Goal: Information Seeking & Learning: Learn about a topic

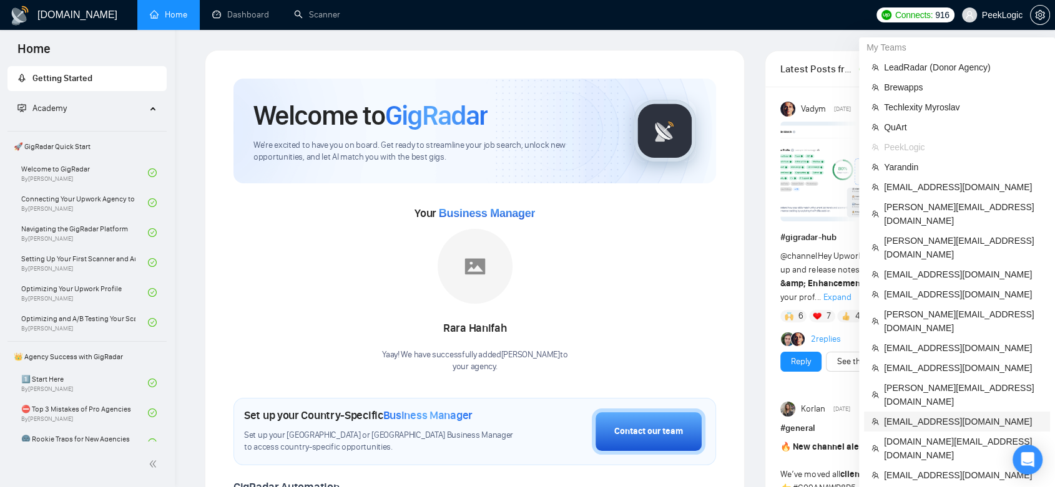
scroll to position [139, 0]
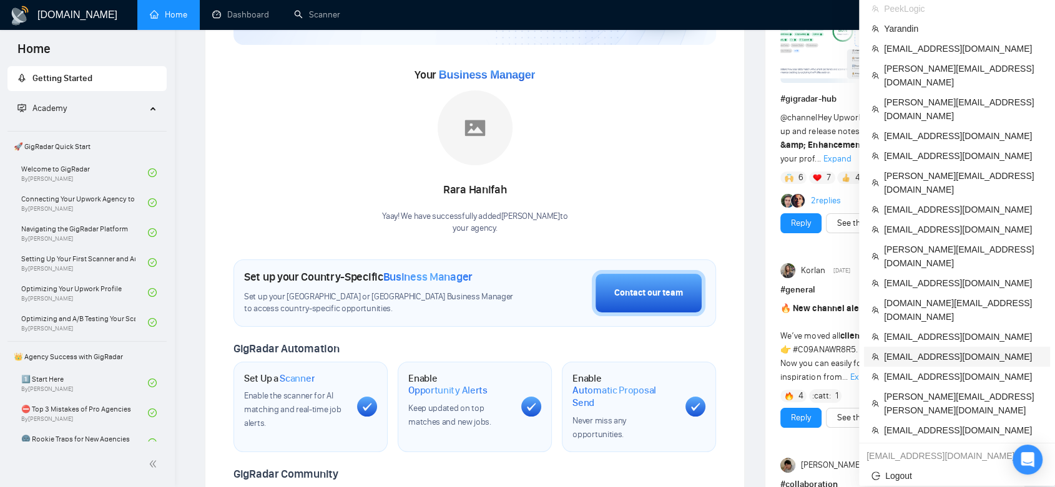
click at [935, 350] on span "[EMAIL_ADDRESS][DOMAIN_NAME]" at bounding box center [963, 357] width 159 height 14
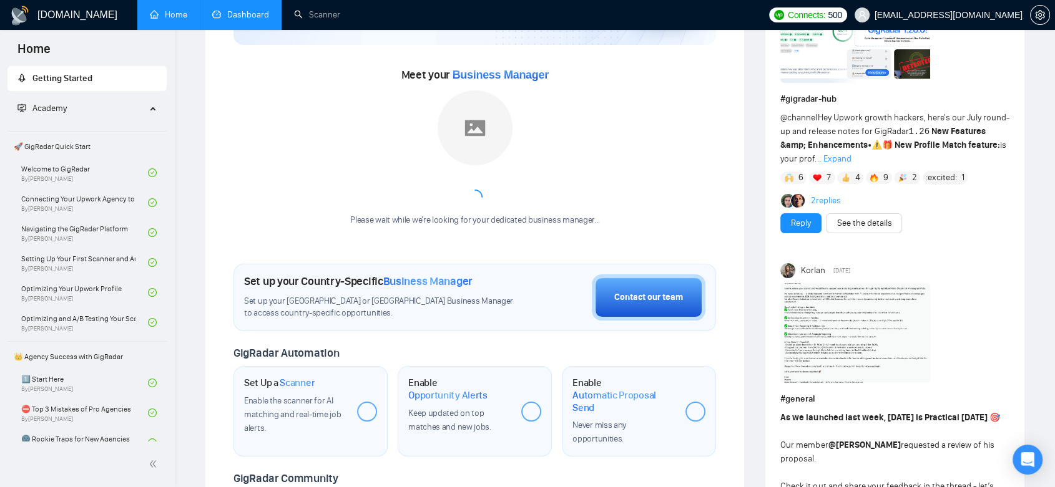
click at [242, 12] on link "Dashboard" at bounding box center [240, 14] width 57 height 11
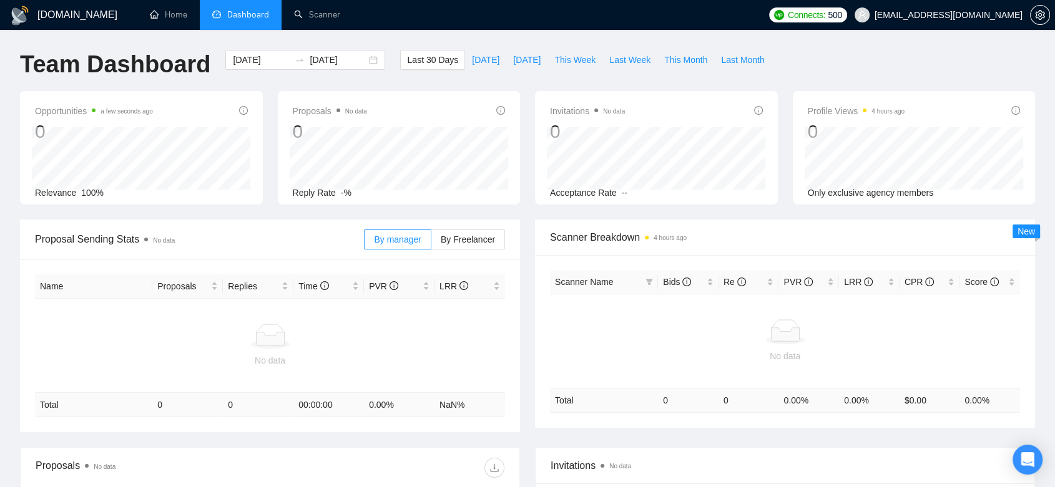
click at [242, 12] on span "Dashboard" at bounding box center [248, 14] width 42 height 11
click at [318, 17] on link "Scanner" at bounding box center [317, 14] width 46 height 11
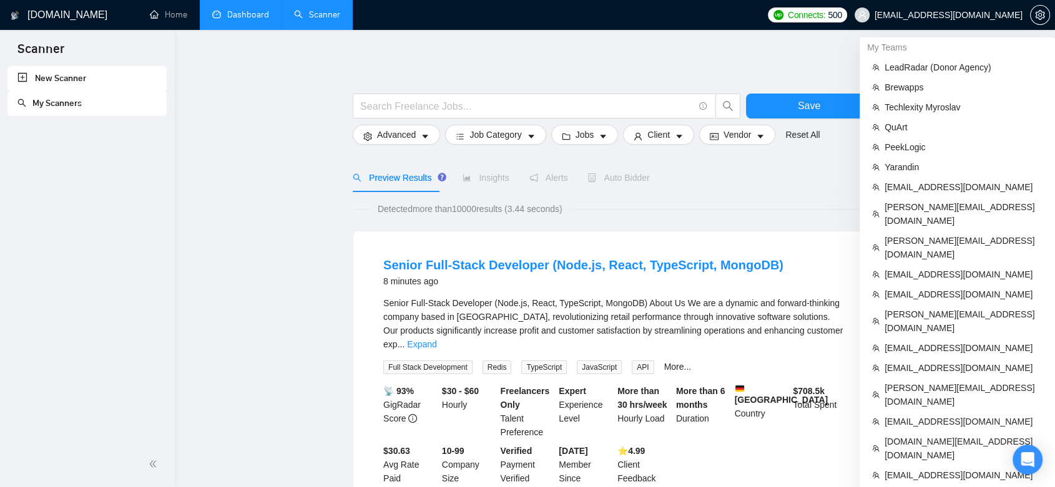
click at [996, 15] on span "[EMAIL_ADDRESS][DOMAIN_NAME]" at bounding box center [948, 15] width 148 height 0
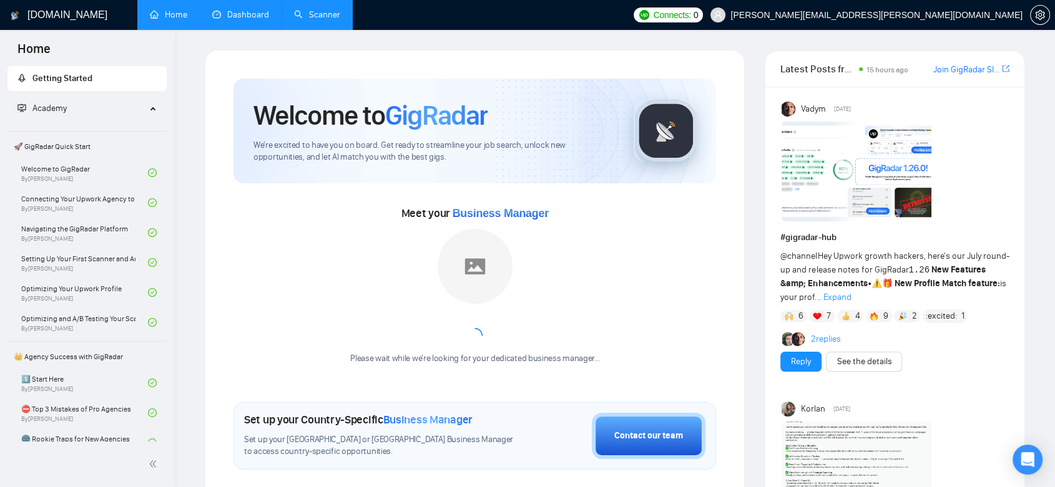
click at [237, 9] on link "Dashboard" at bounding box center [240, 14] width 57 height 11
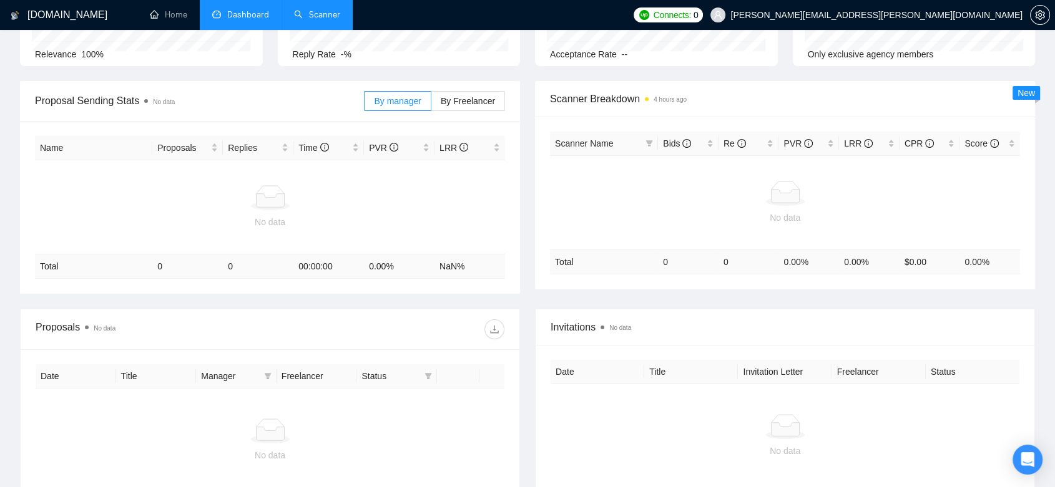
scroll to position [270, 0]
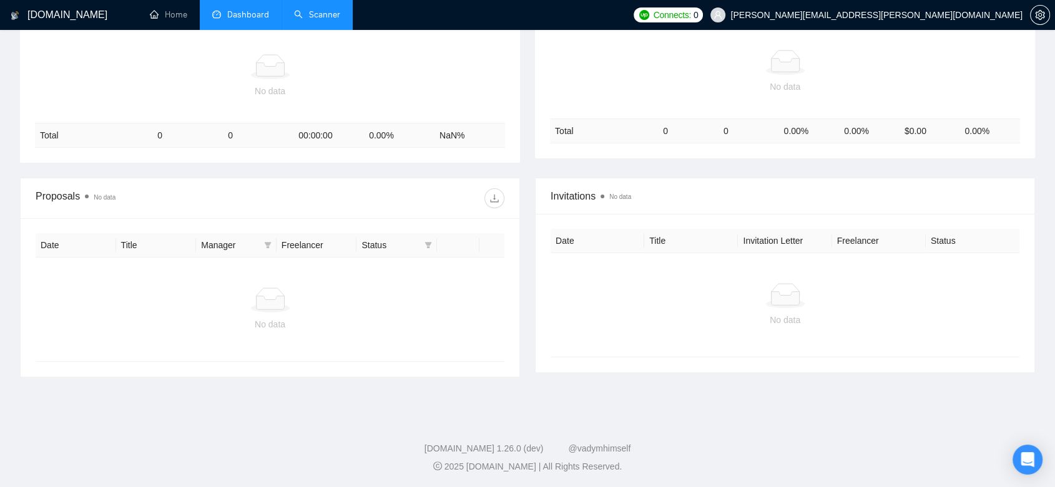
click at [306, 16] on link "Scanner" at bounding box center [317, 14] width 46 height 11
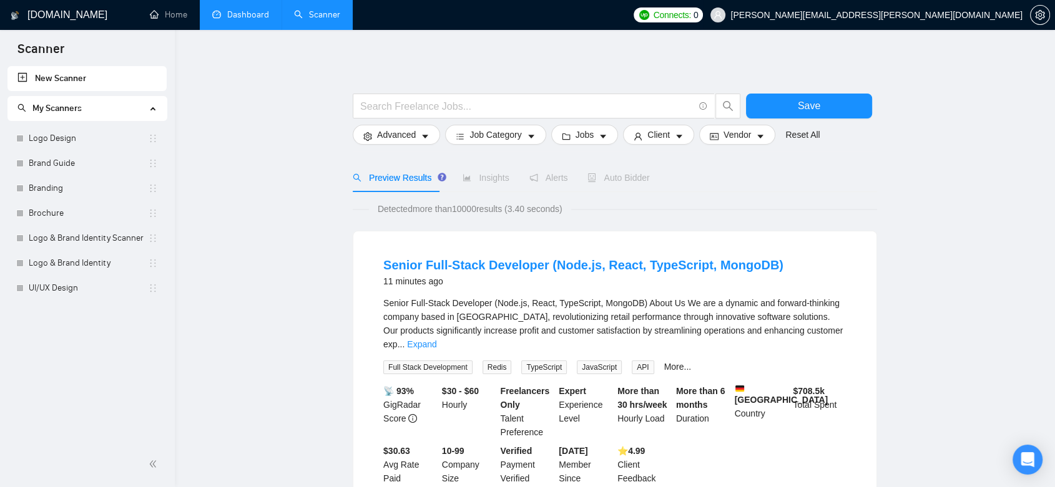
click at [969, 15] on span "[PERSON_NAME][EMAIL_ADDRESS][PERSON_NAME][DOMAIN_NAME]" at bounding box center [876, 15] width 292 height 0
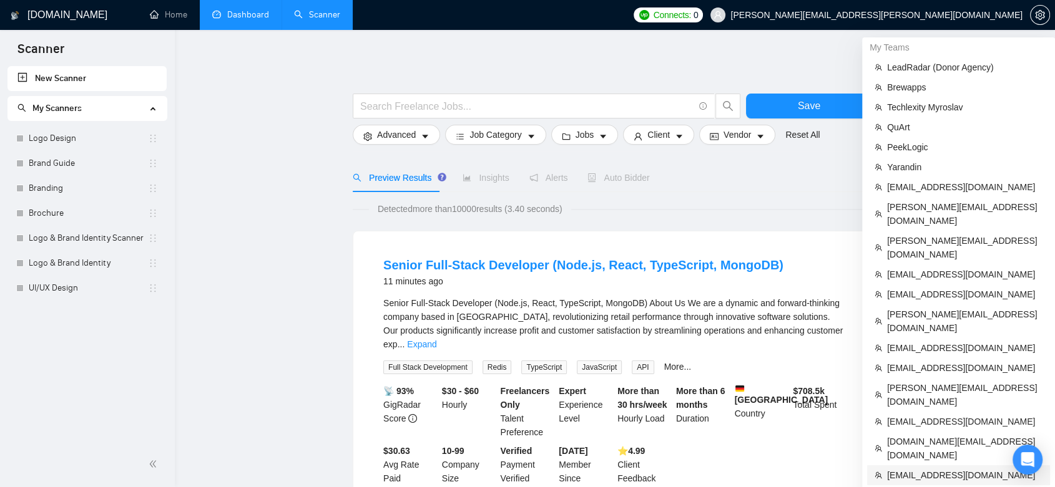
click at [953, 469] on span "[EMAIL_ADDRESS][DOMAIN_NAME]" at bounding box center [964, 476] width 155 height 14
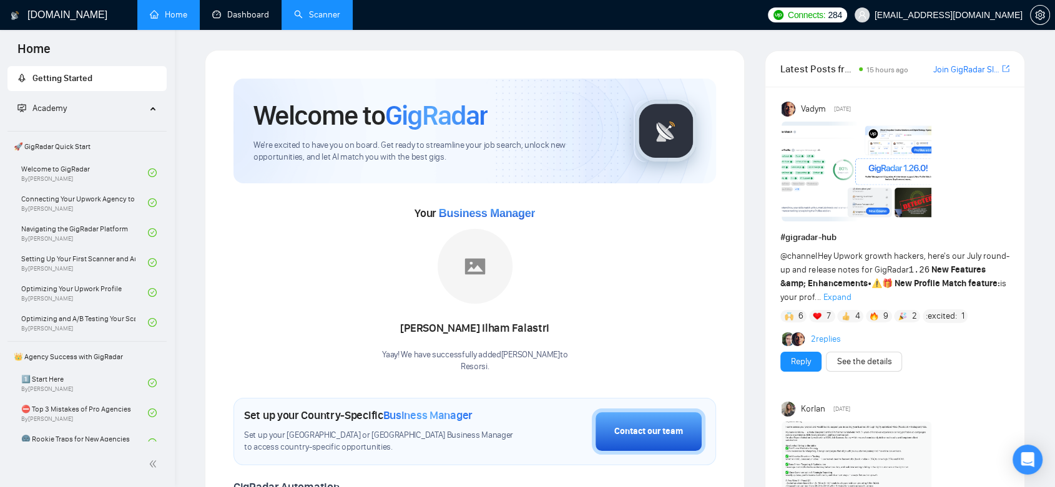
drag, startPoint x: 265, startPoint y: 18, endPoint x: 321, endPoint y: 24, distance: 56.5
click at [265, 18] on link "Dashboard" at bounding box center [240, 14] width 57 height 11
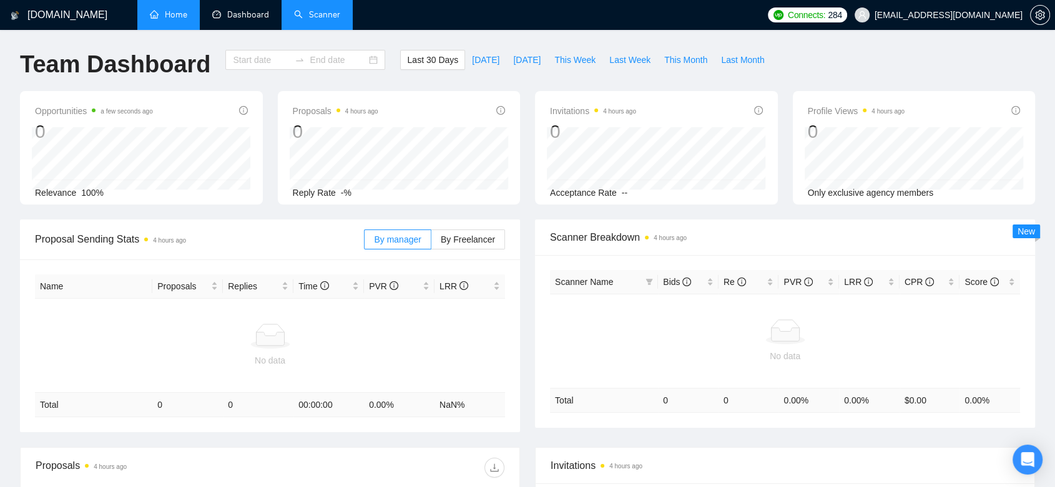
type input "[DATE]"
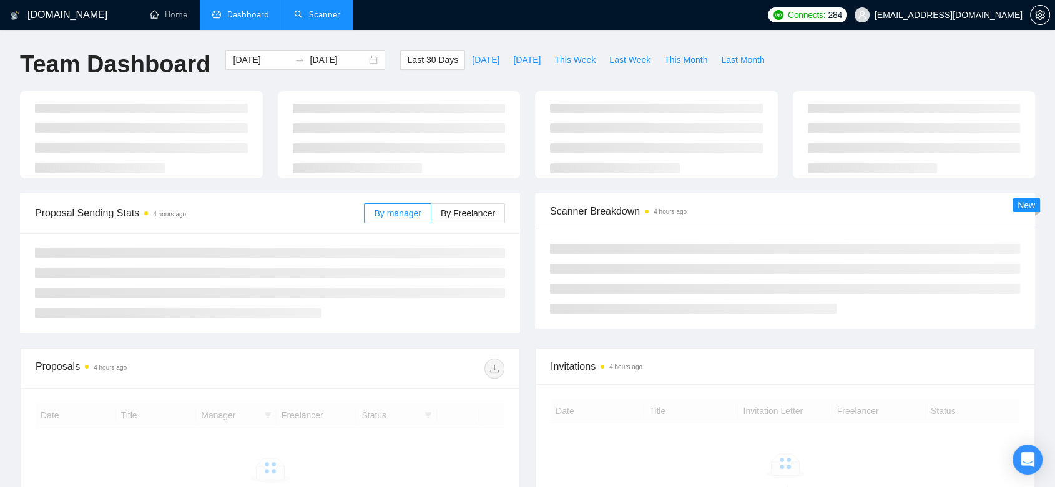
click at [321, 19] on link "Scanner" at bounding box center [317, 14] width 46 height 11
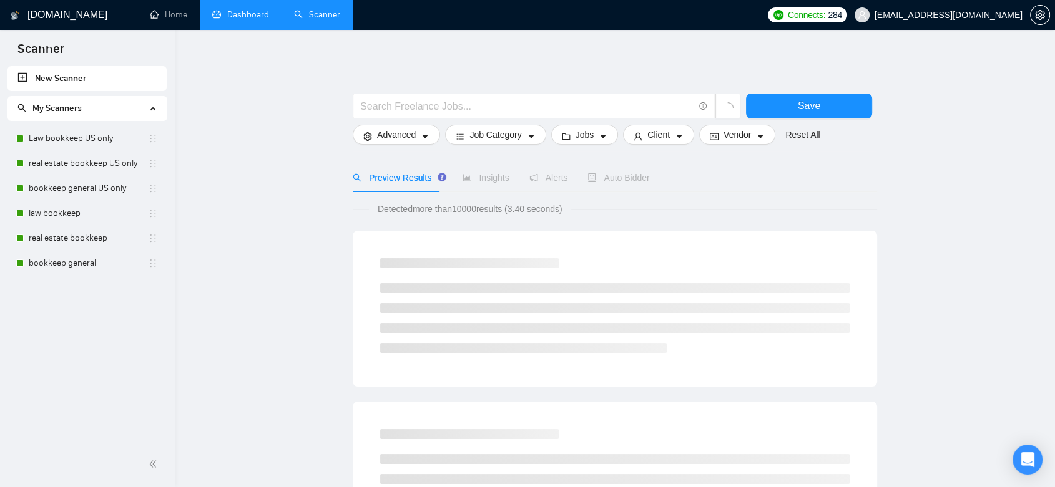
click at [252, 20] on link "Dashboard" at bounding box center [240, 14] width 57 height 11
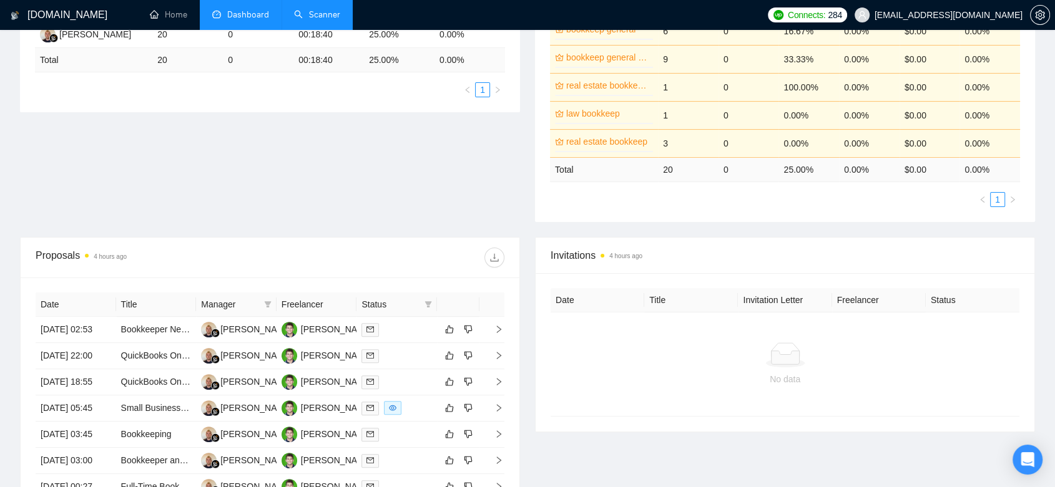
scroll to position [208, 0]
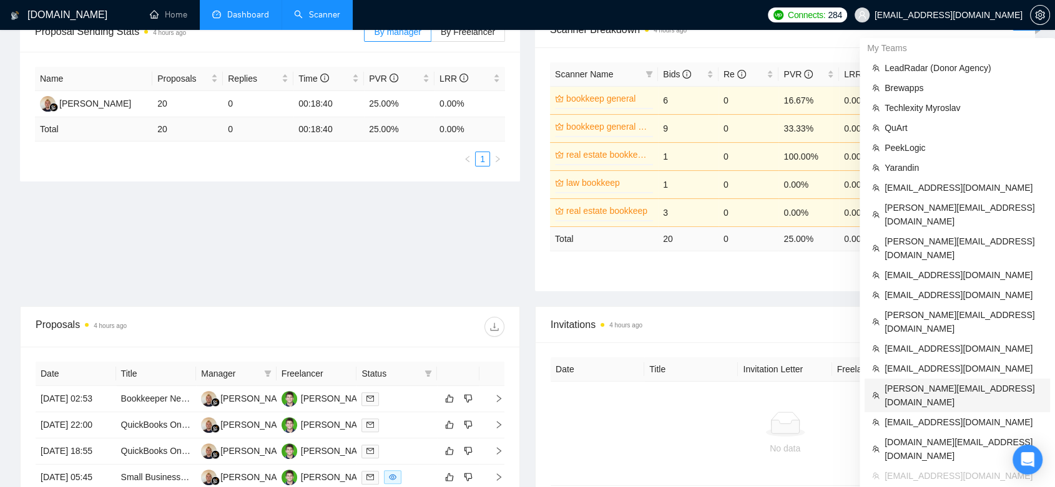
click at [926, 379] on li "[PERSON_NAME][EMAIL_ADDRESS][DOMAIN_NAME]" at bounding box center [956, 396] width 185 height 34
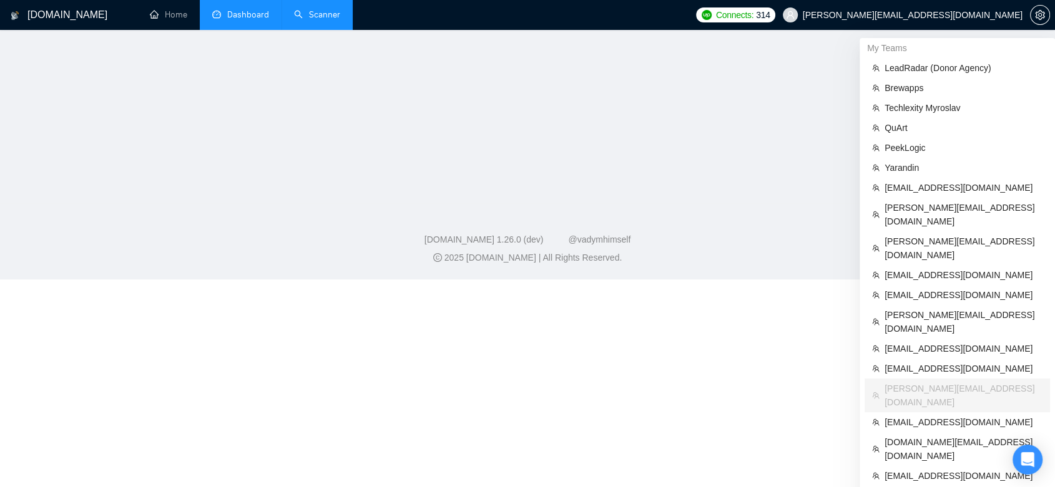
scroll to position [383, 0]
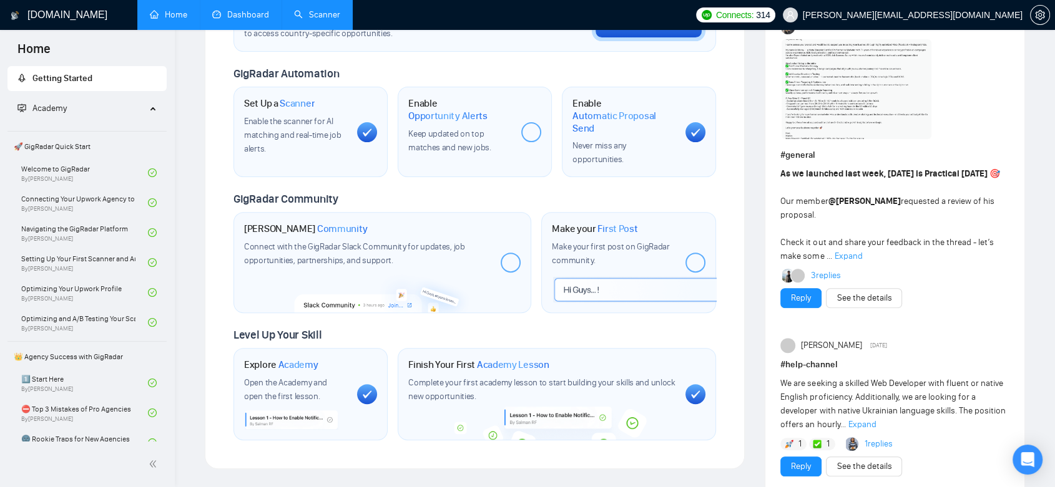
click at [235, 9] on link "Dashboard" at bounding box center [240, 14] width 57 height 11
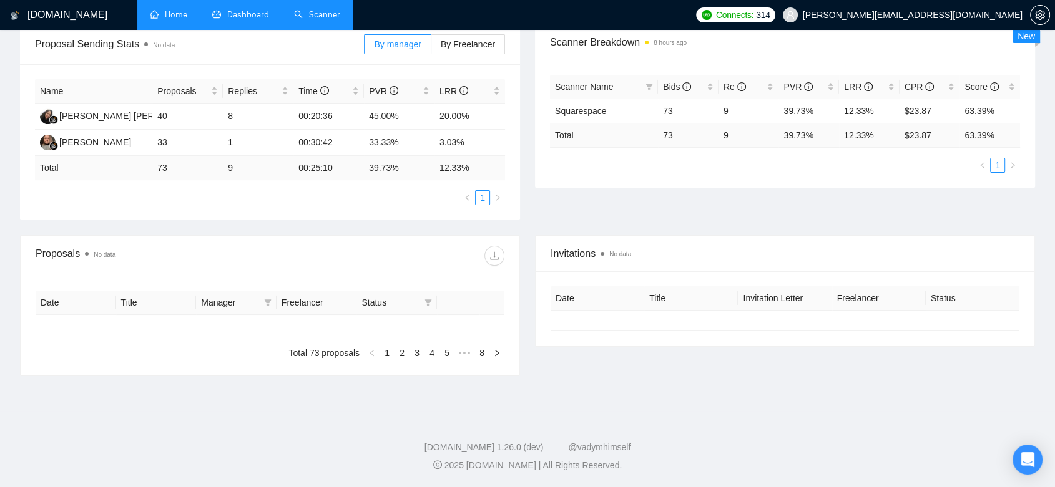
type input "[DATE]"
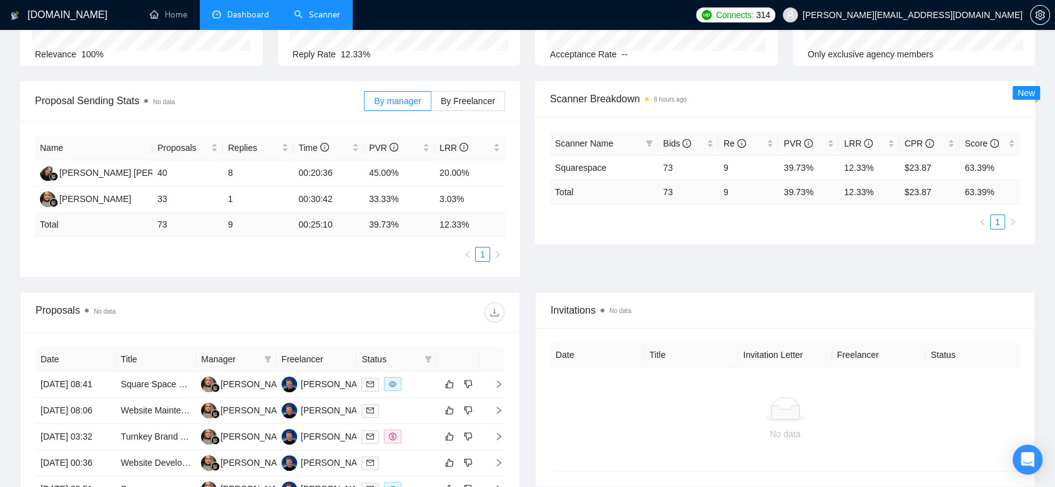
scroll to position [208, 0]
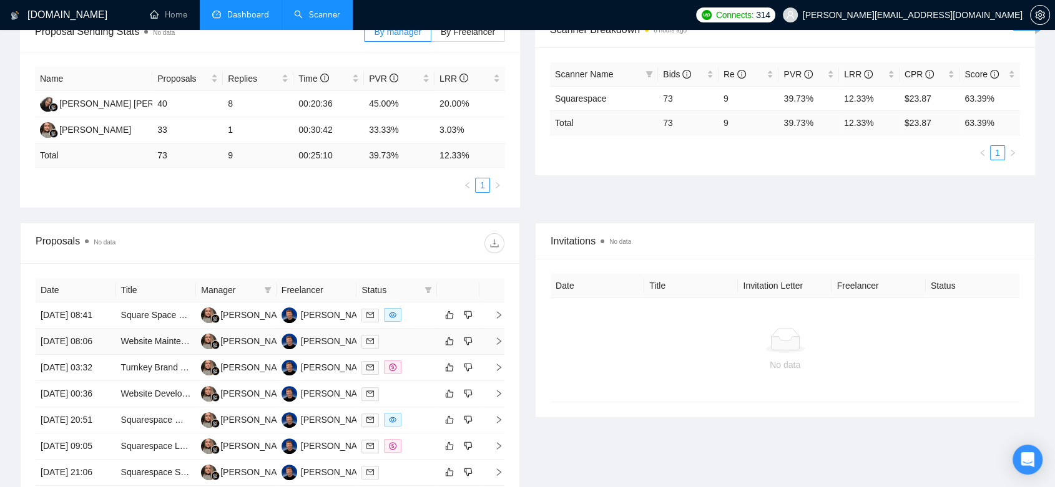
click at [355, 355] on td "[PERSON_NAME]" at bounding box center [317, 342] width 81 height 26
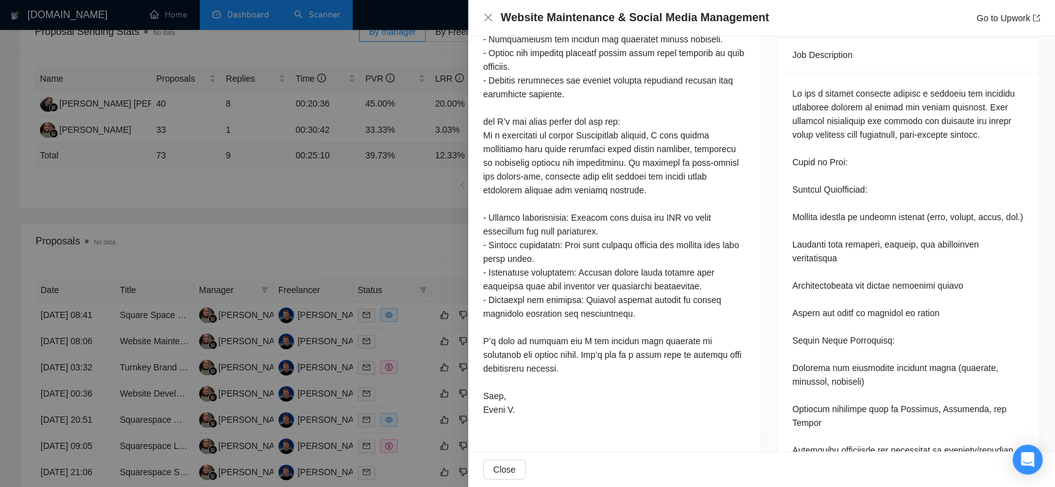
scroll to position [763, 0]
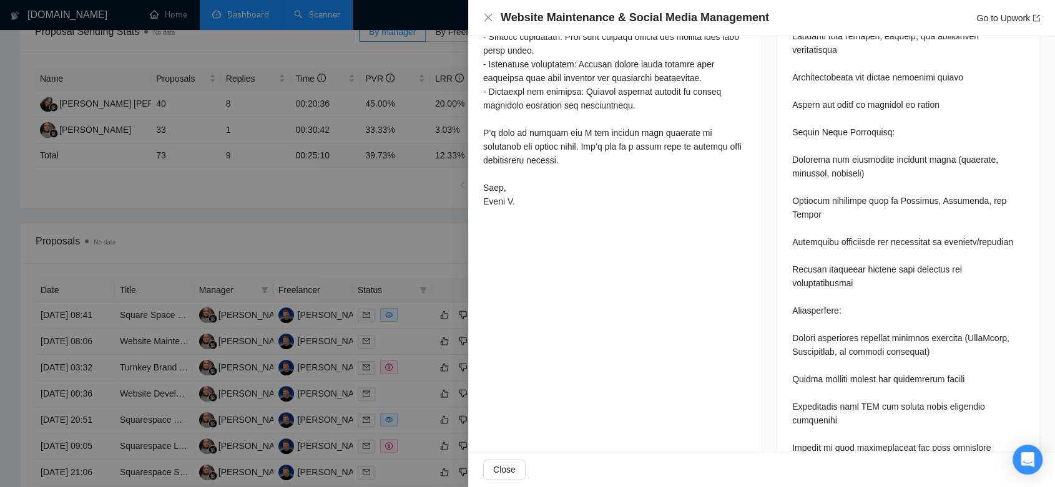
click at [389, 230] on div at bounding box center [527, 243] width 1055 height 487
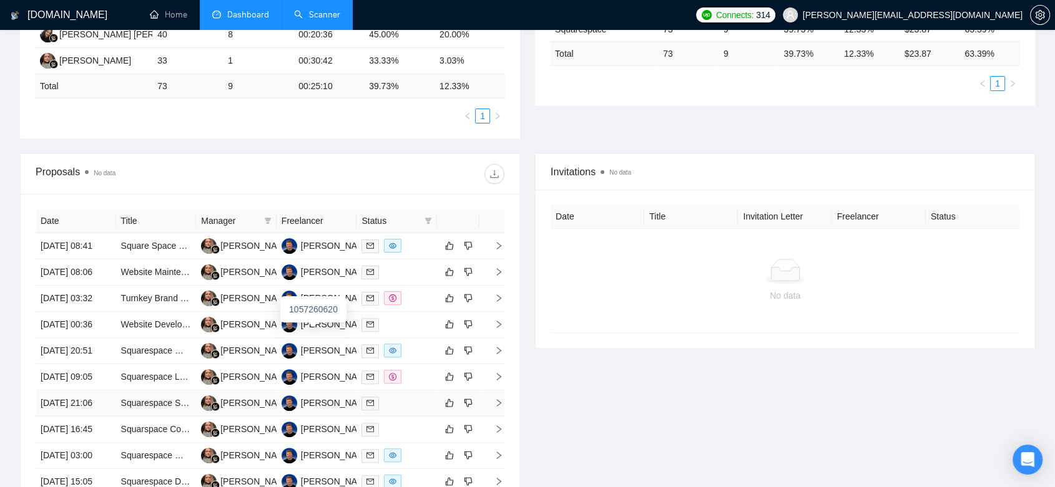
scroll to position [485, 0]
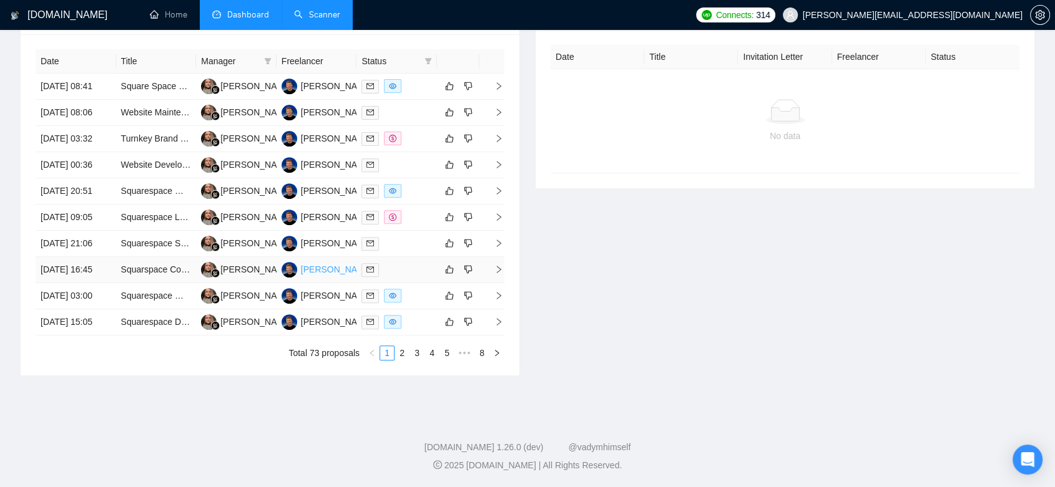
click at [341, 277] on div "[PERSON_NAME]" at bounding box center [337, 270] width 72 height 14
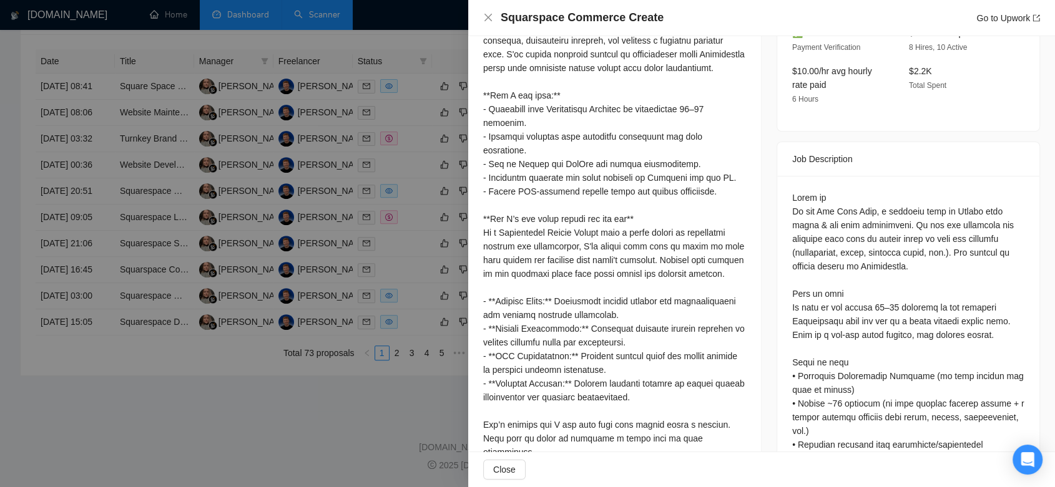
scroll to position [277, 0]
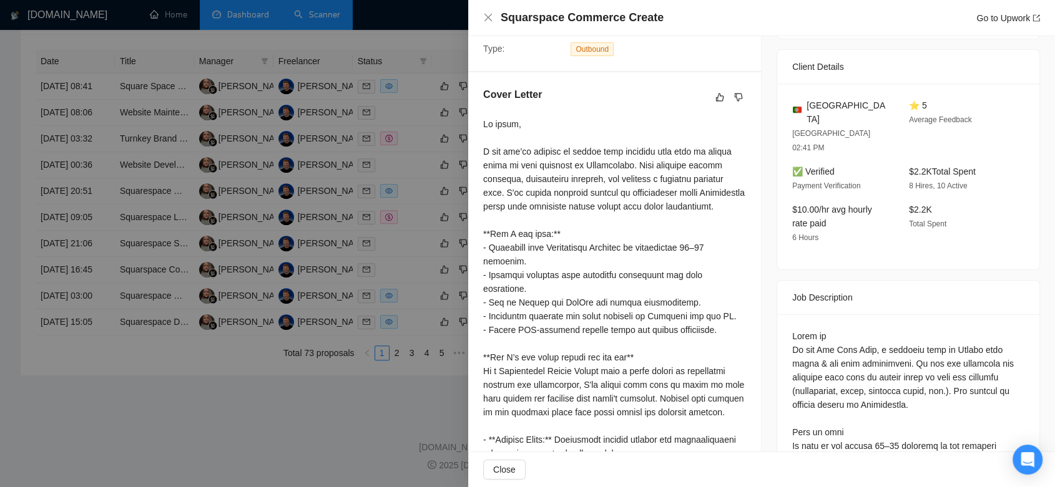
click at [254, 425] on div at bounding box center [527, 243] width 1055 height 487
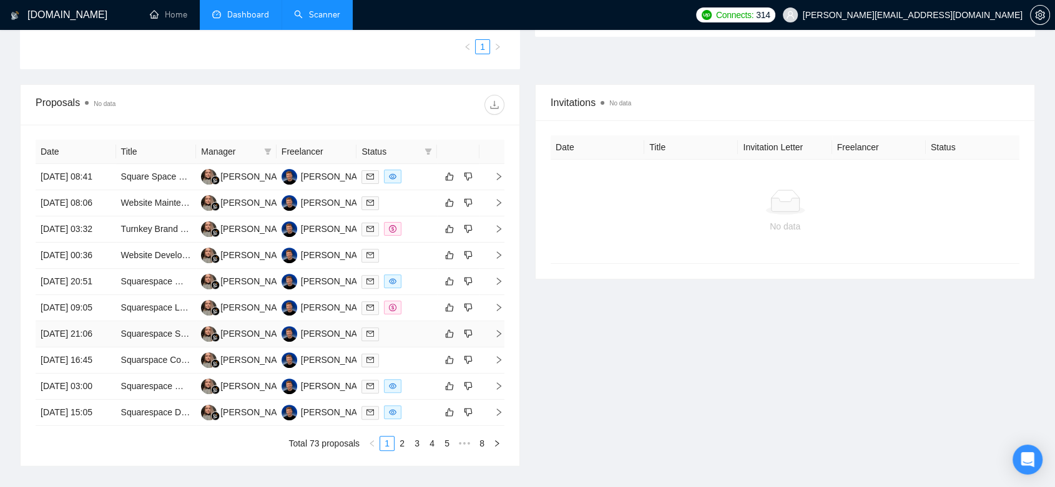
scroll to position [554, 0]
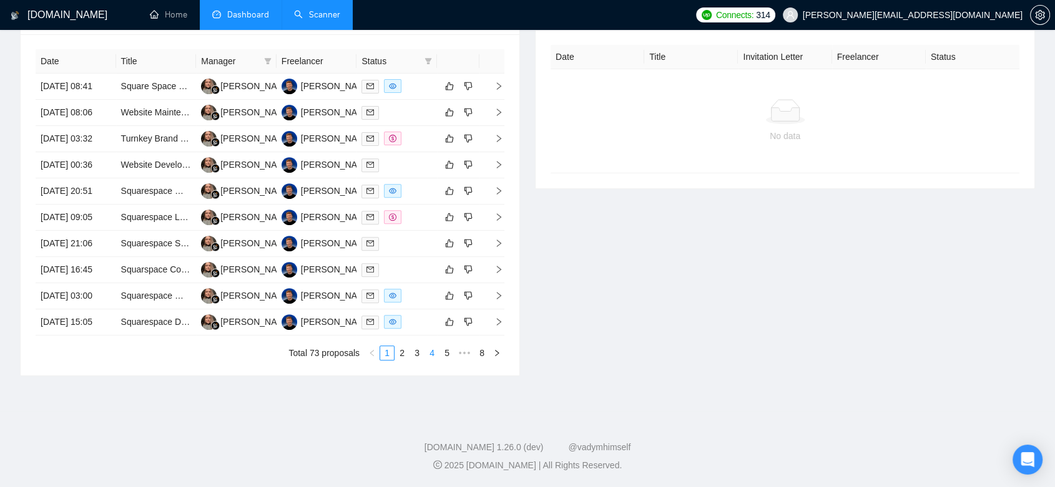
click at [426, 350] on link "4" at bounding box center [432, 353] width 14 height 14
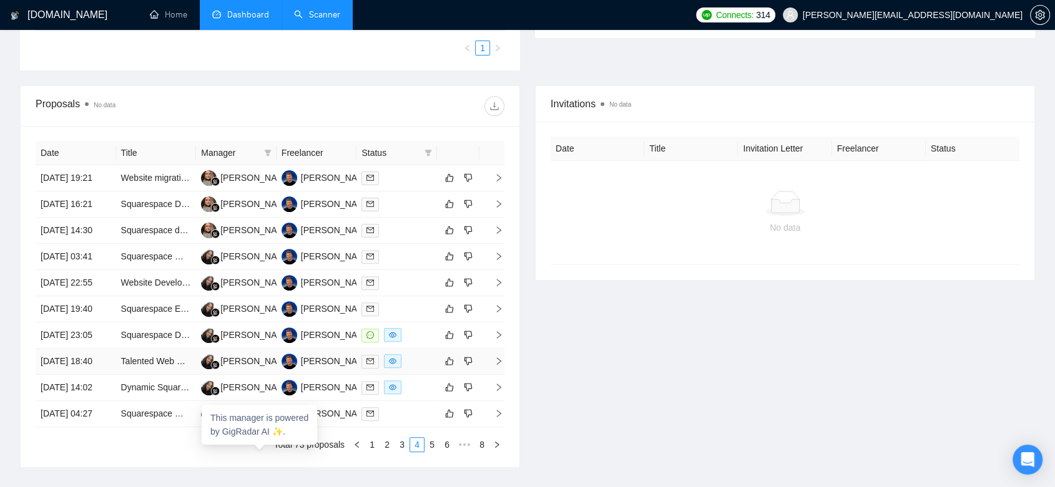
scroll to position [276, 0]
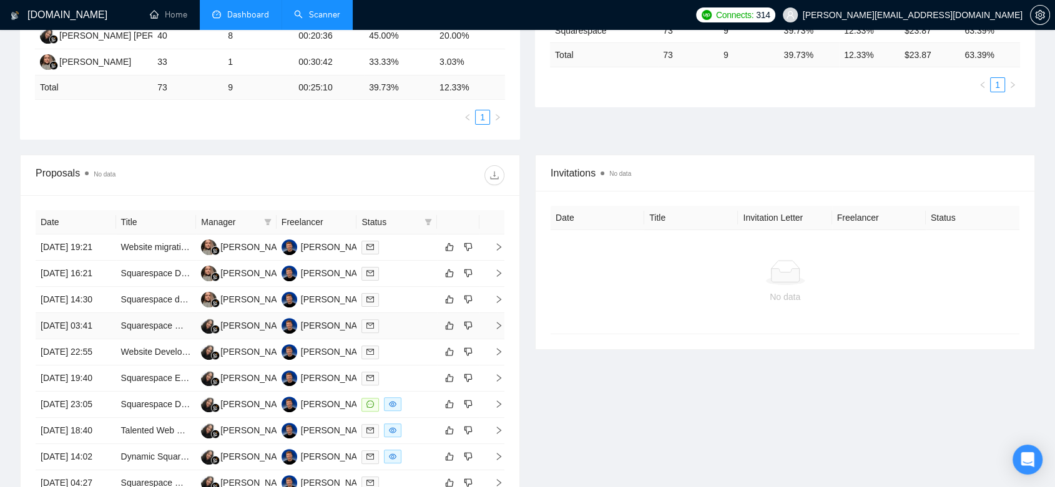
click at [238, 340] on td "[PERSON_NAME] [PERSON_NAME] B" at bounding box center [236, 326] width 81 height 26
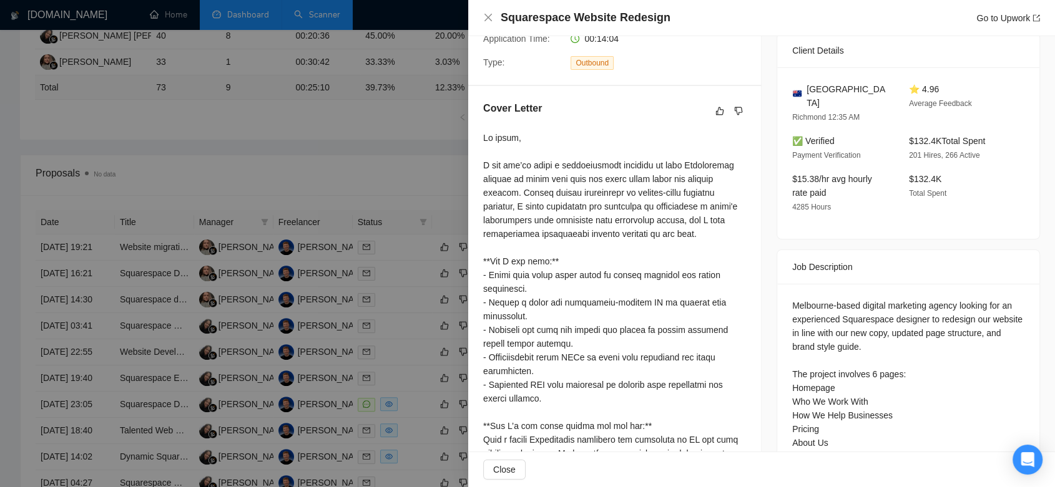
scroll to position [208, 0]
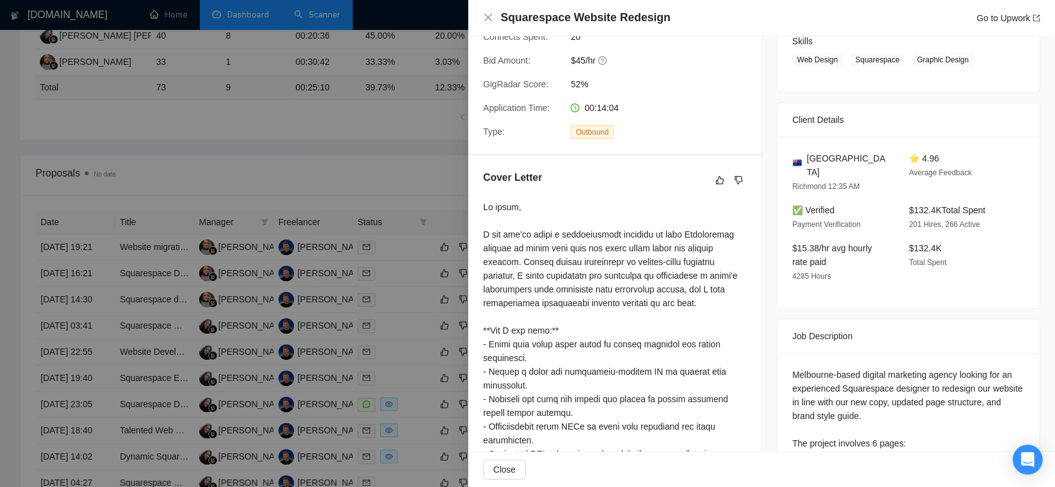
click at [295, 177] on div at bounding box center [527, 243] width 1055 height 487
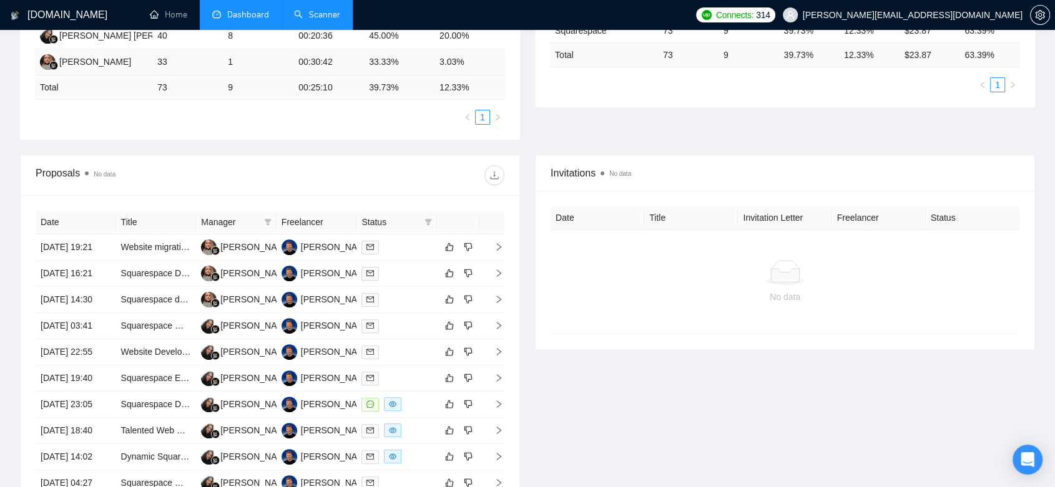
scroll to position [0, 0]
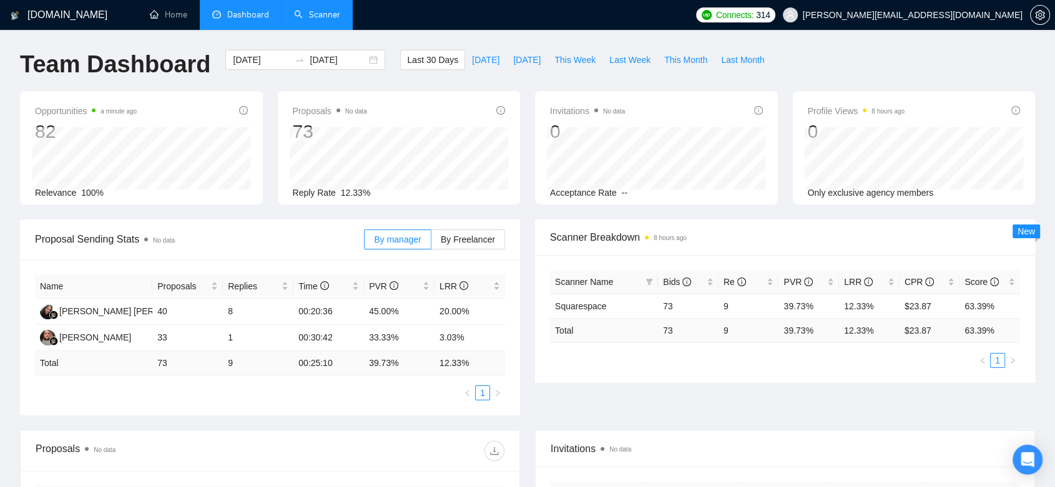
click at [306, 17] on link "Scanner" at bounding box center [317, 14] width 46 height 11
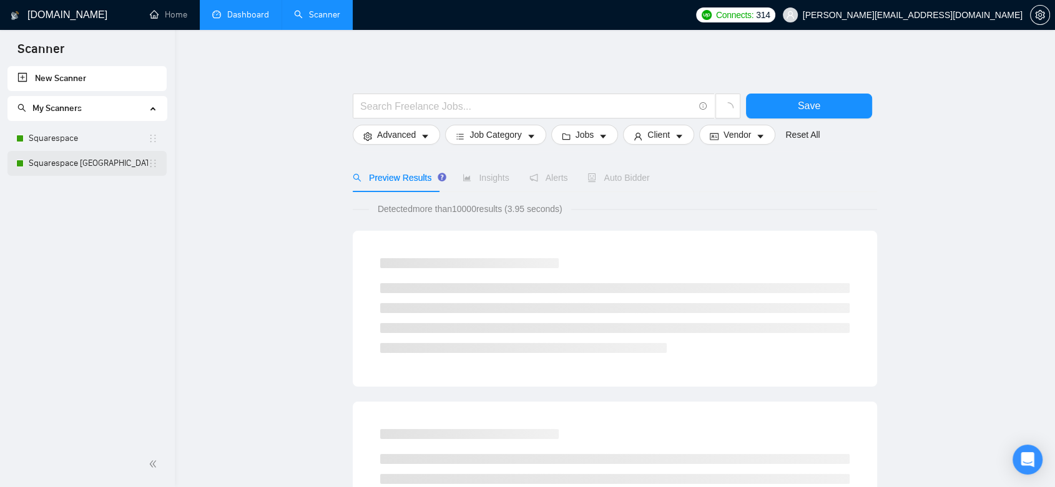
click at [92, 169] on link "Squarespace [GEOGRAPHIC_DATA]" at bounding box center [88, 163] width 119 height 25
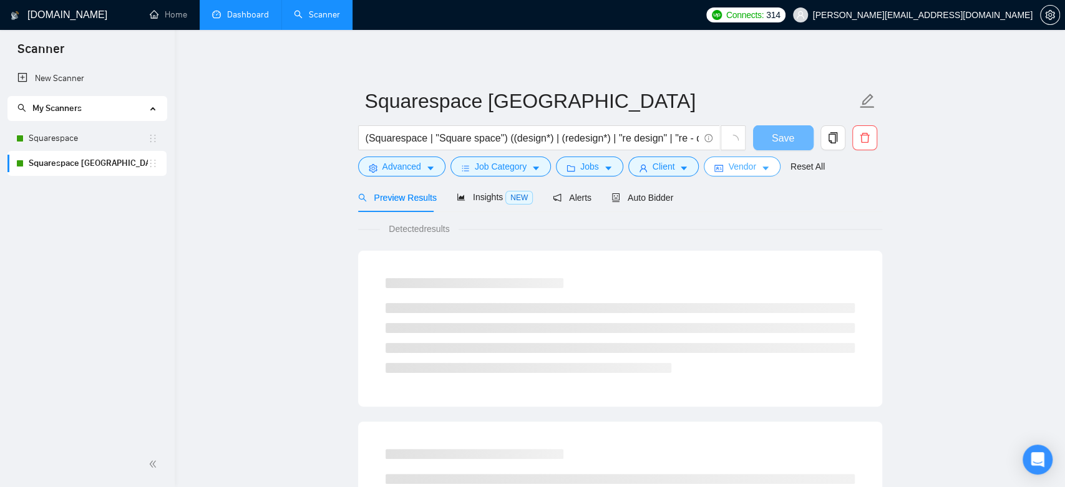
click at [733, 169] on span "Vendor" at bounding box center [741, 167] width 27 height 14
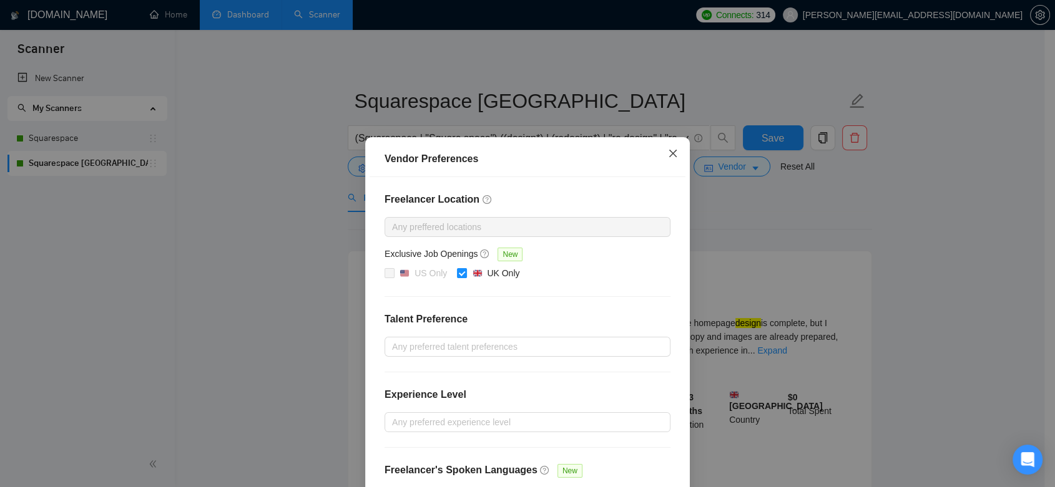
click at [669, 154] on icon "close" at bounding box center [672, 153] width 7 height 7
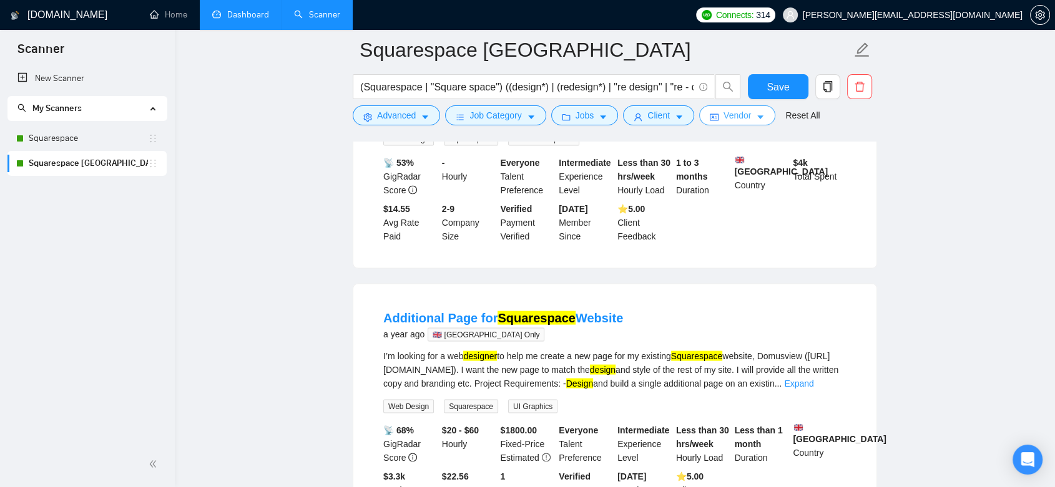
scroll to position [2642, 0]
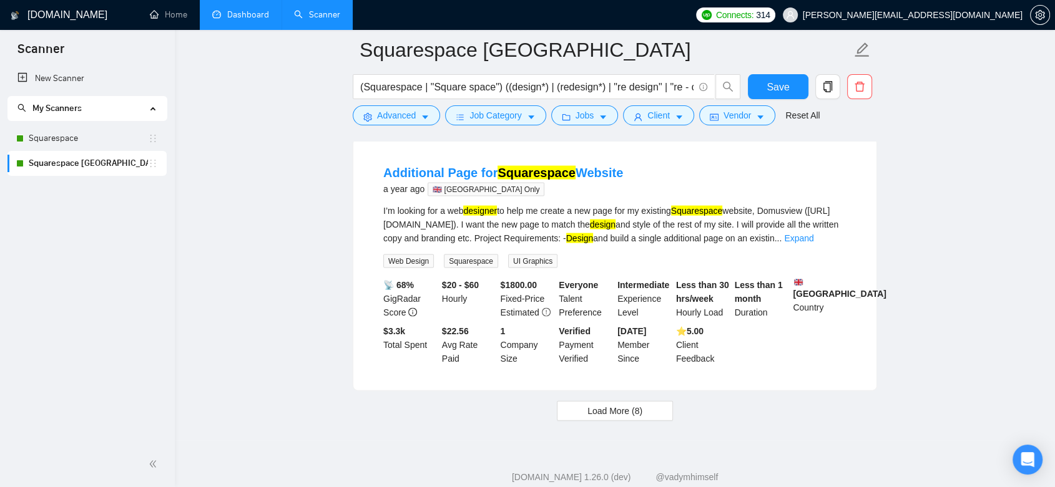
click at [239, 11] on link "Dashboard" at bounding box center [240, 14] width 57 height 11
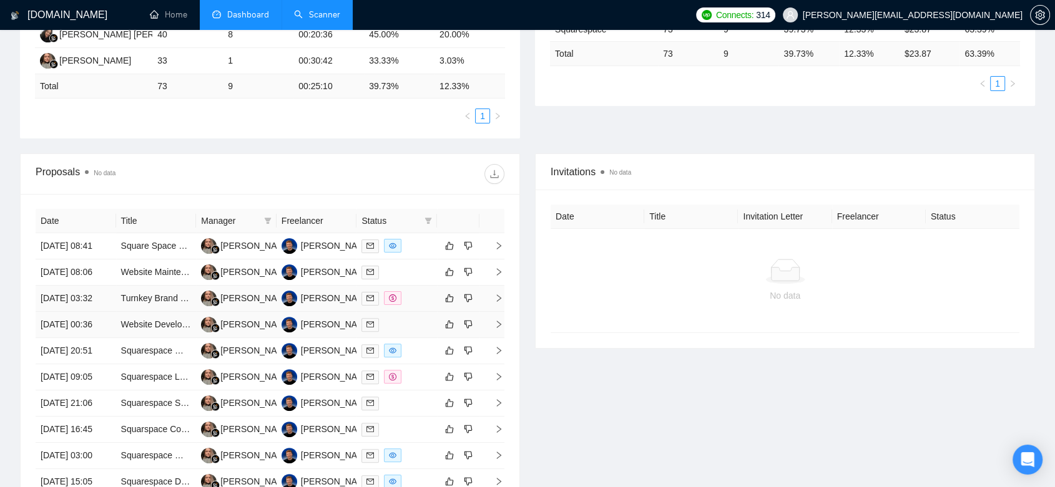
scroll to position [346, 0]
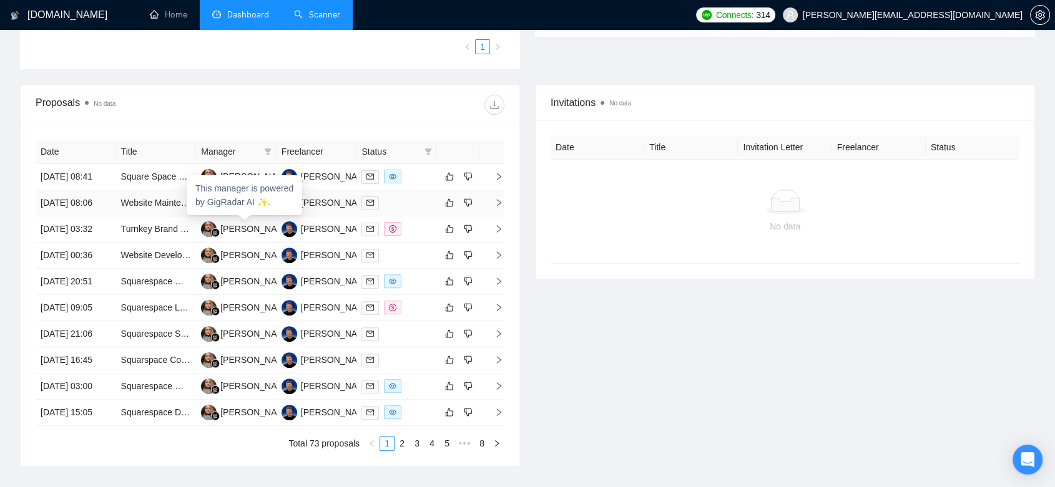
click at [260, 211] on div "[PERSON_NAME]" at bounding box center [246, 203] width 91 height 16
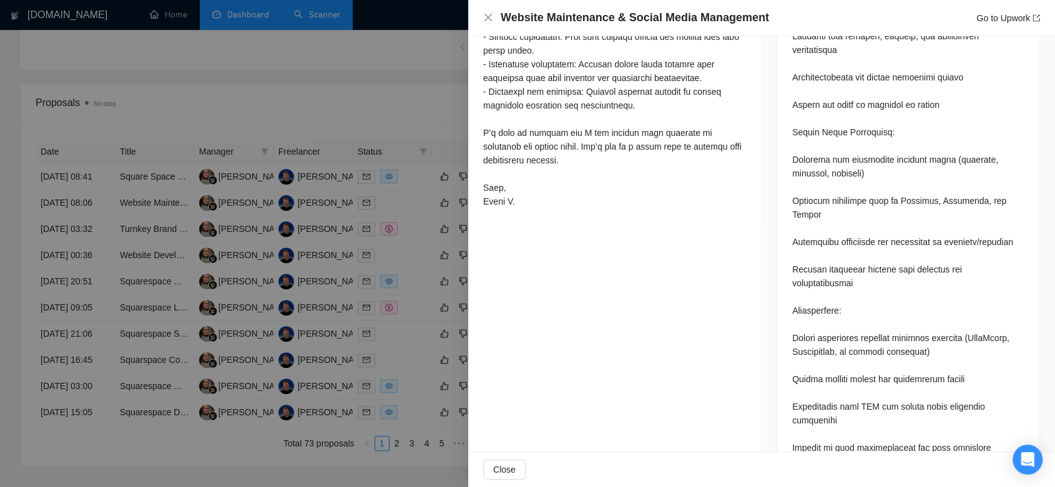
scroll to position [986, 0]
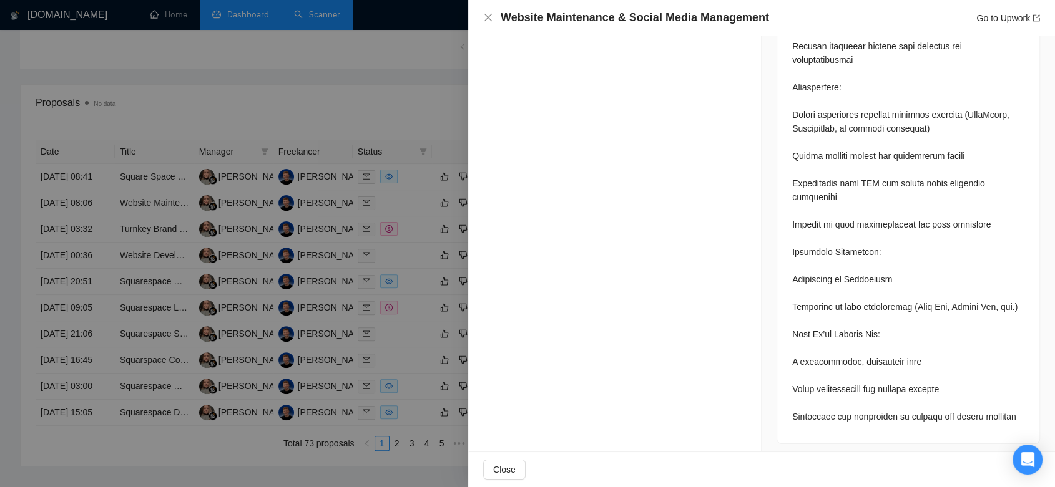
click at [424, 100] on div at bounding box center [527, 243] width 1055 height 487
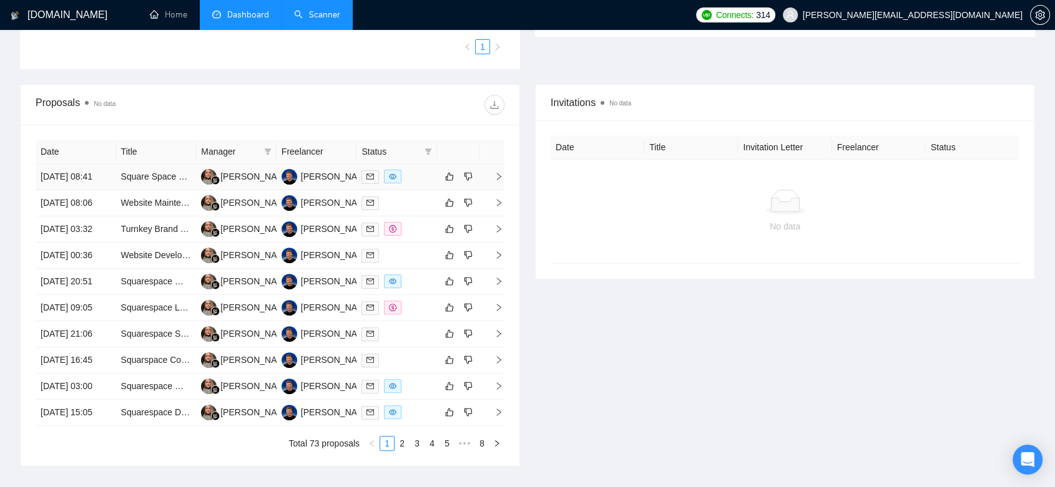
click at [250, 190] on td "[PERSON_NAME]" at bounding box center [236, 177] width 81 height 26
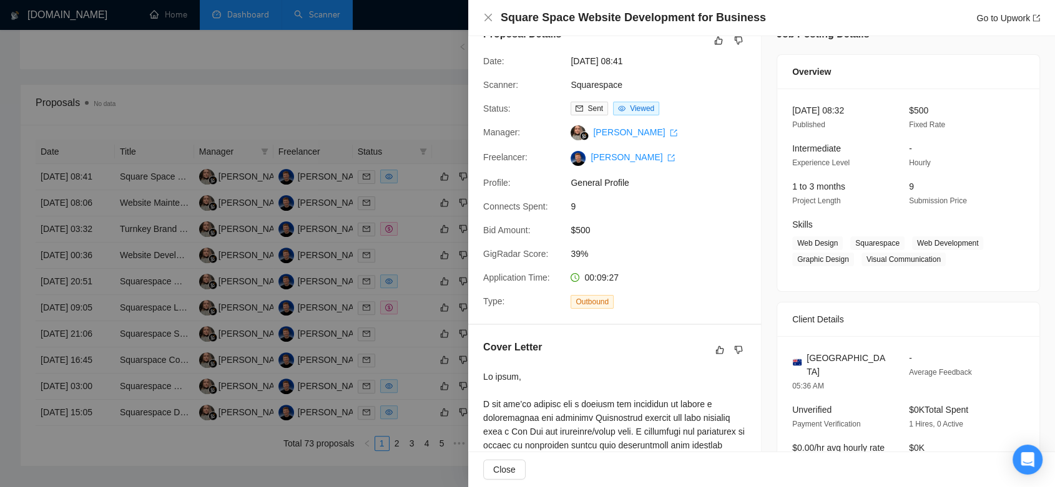
scroll to position [94, 0]
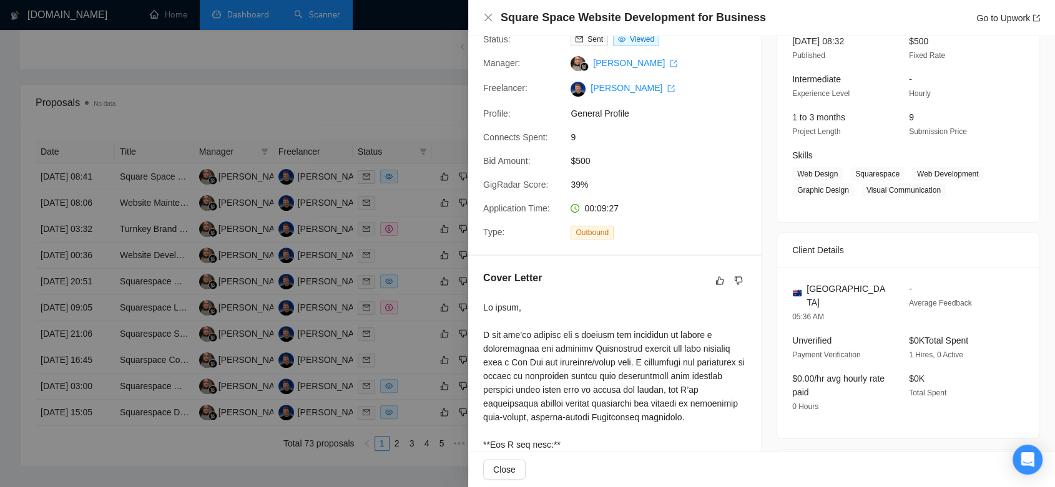
click at [399, 107] on div at bounding box center [527, 243] width 1055 height 487
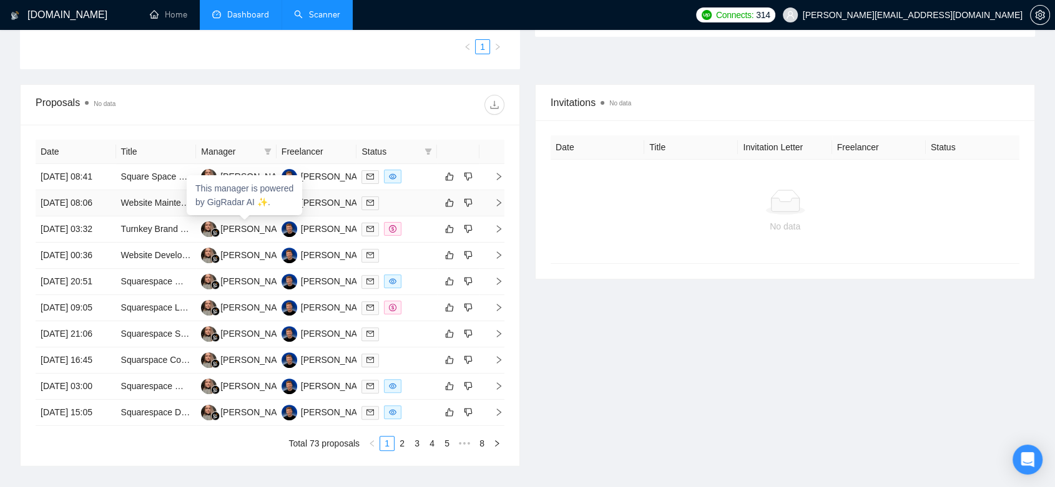
click at [250, 211] on div "[PERSON_NAME]" at bounding box center [246, 203] width 91 height 16
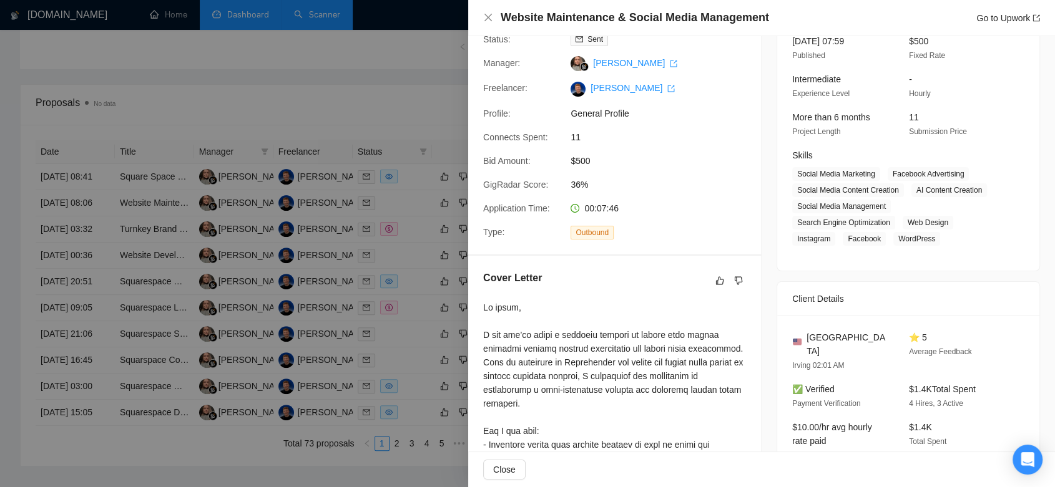
click at [255, 311] on div at bounding box center [527, 243] width 1055 height 487
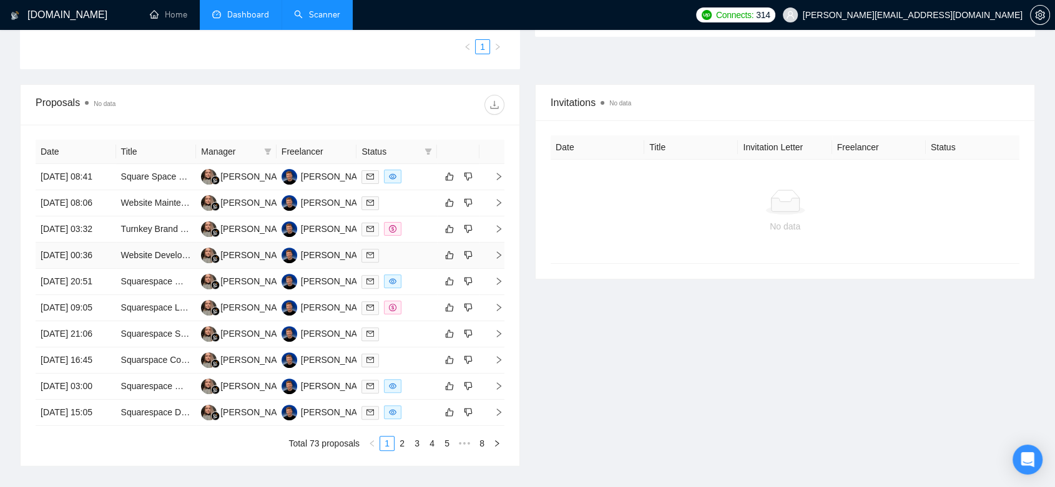
click at [261, 269] on td "[PERSON_NAME]" at bounding box center [236, 256] width 81 height 26
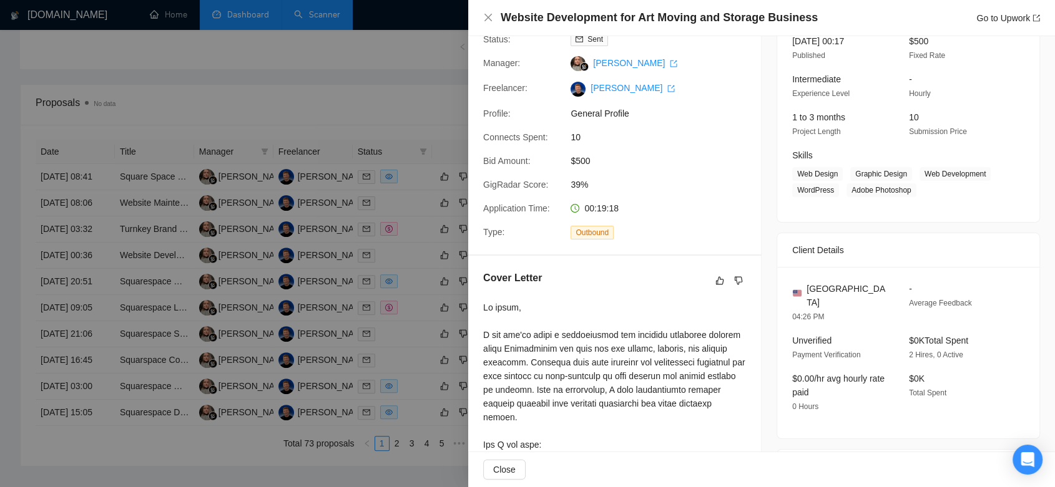
click at [255, 357] on div at bounding box center [527, 243] width 1055 height 487
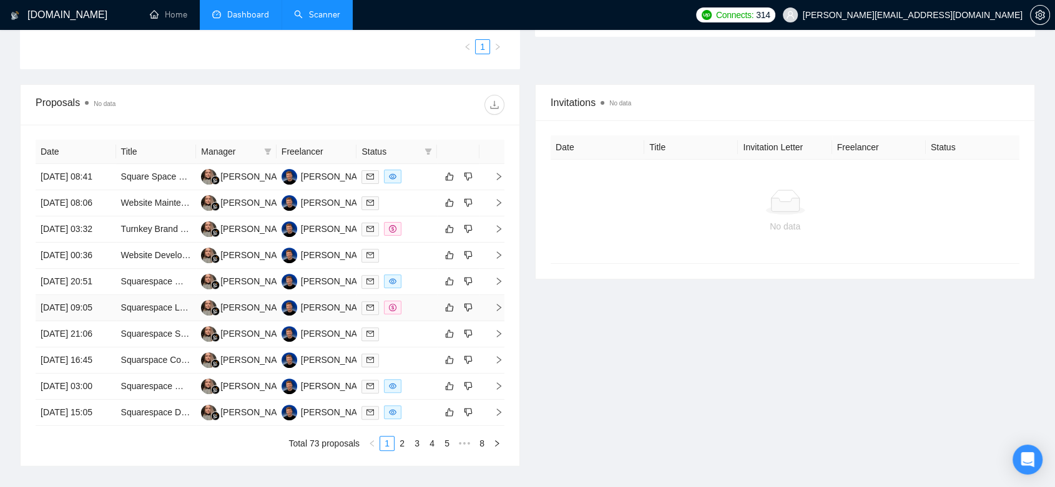
click at [255, 321] on td "[PERSON_NAME]" at bounding box center [236, 308] width 81 height 26
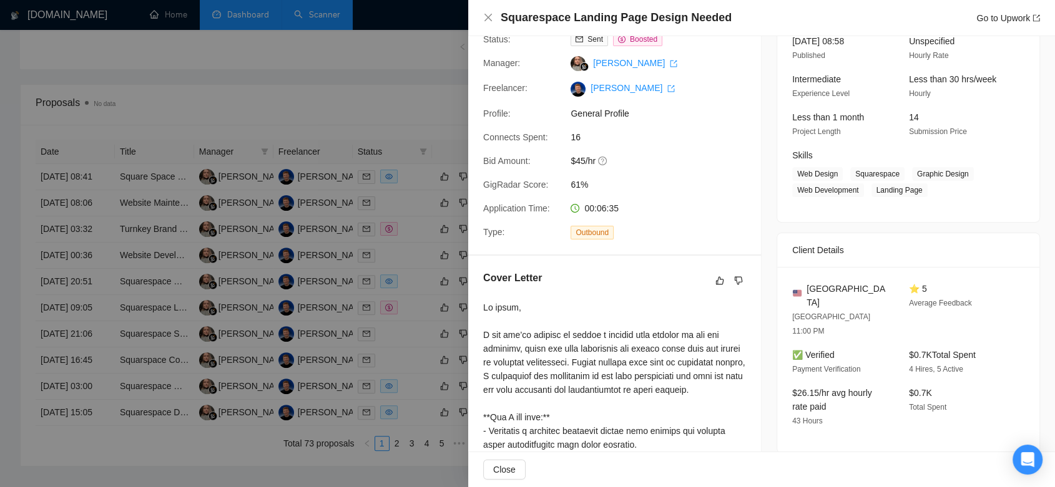
click at [385, 92] on div at bounding box center [527, 243] width 1055 height 487
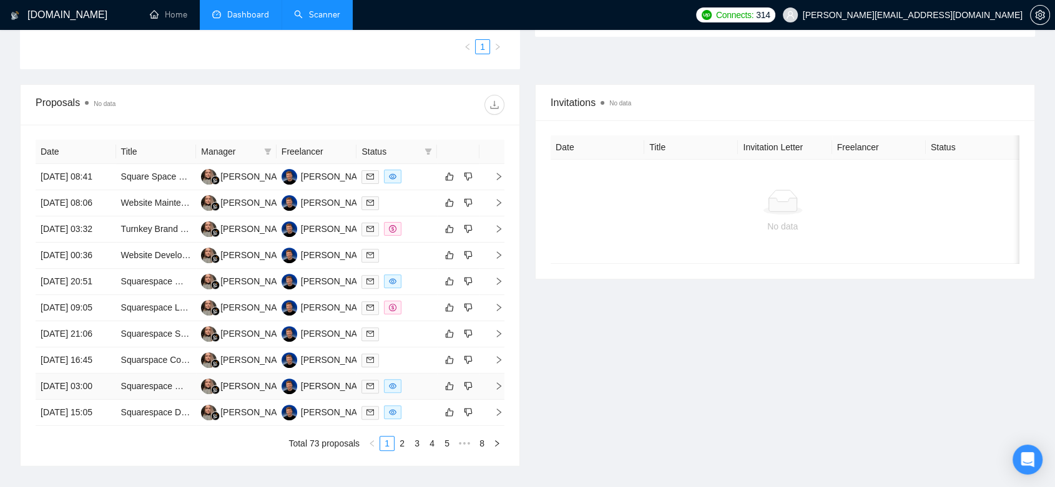
scroll to position [554, 0]
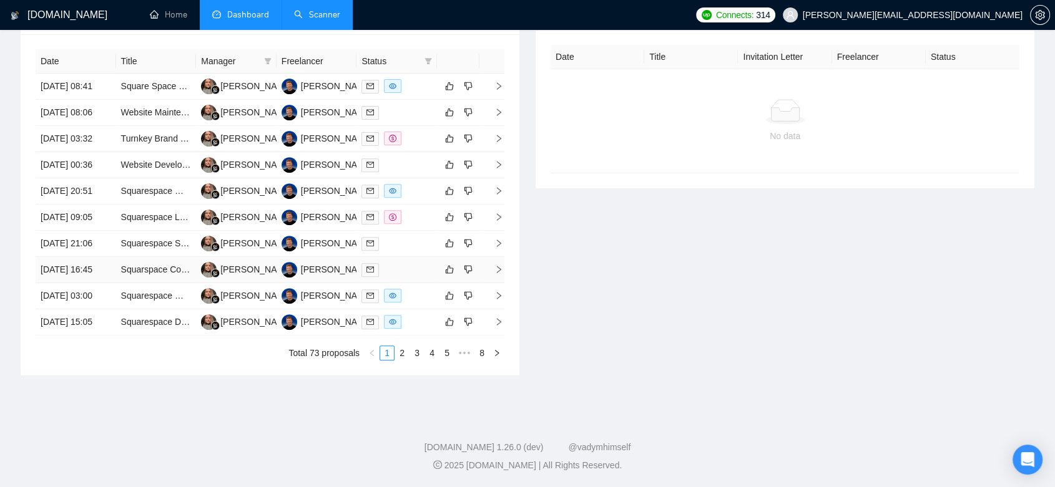
click at [245, 257] on td "[PERSON_NAME]" at bounding box center [236, 270] width 81 height 26
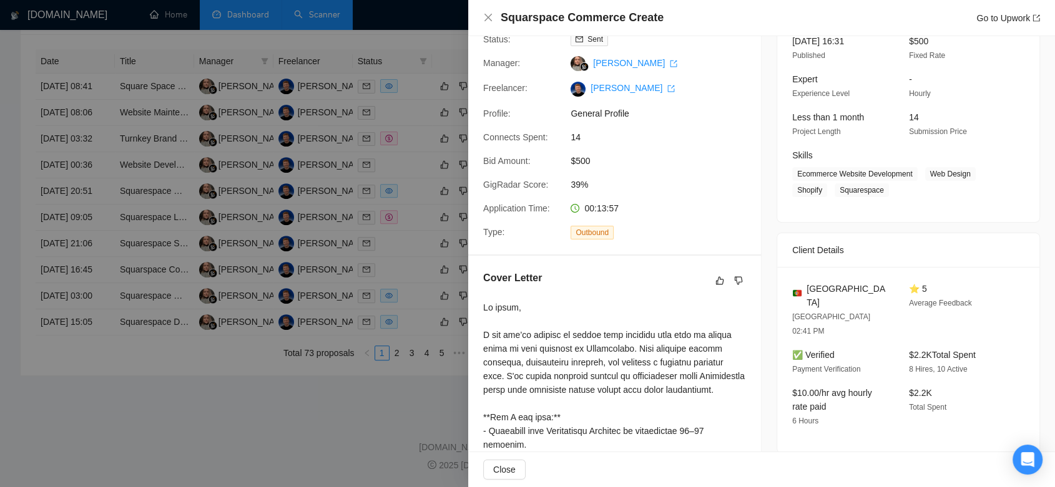
click at [245, 416] on div at bounding box center [527, 243] width 1055 height 487
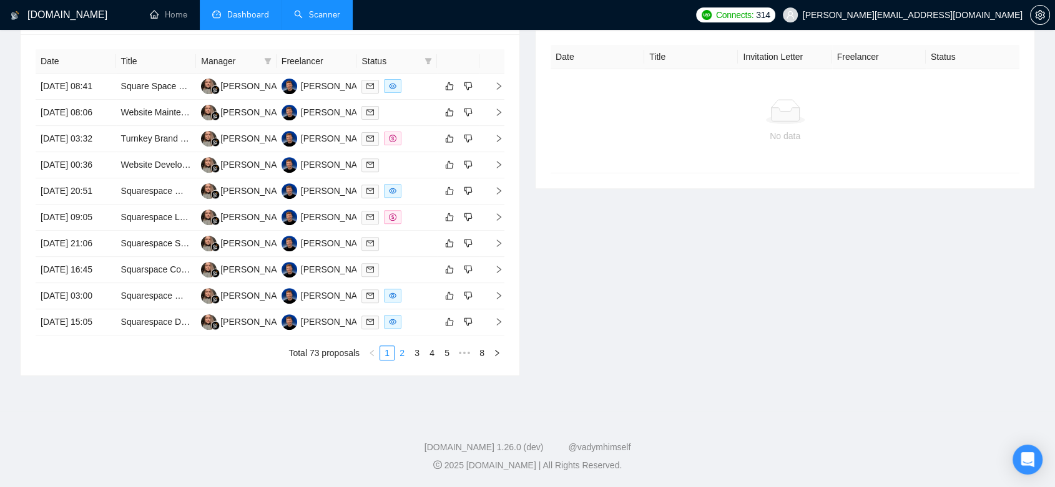
click at [400, 353] on link "2" at bounding box center [402, 353] width 14 height 14
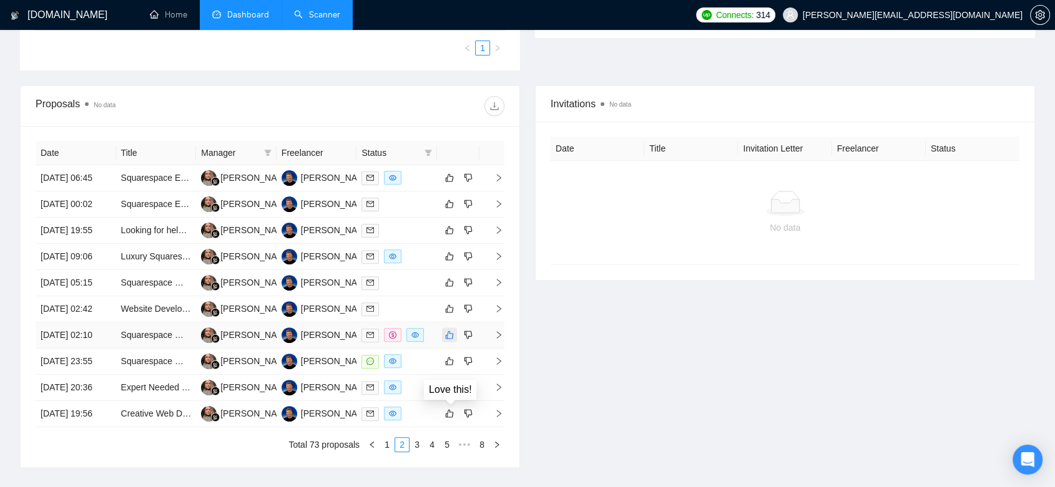
scroll to position [554, 0]
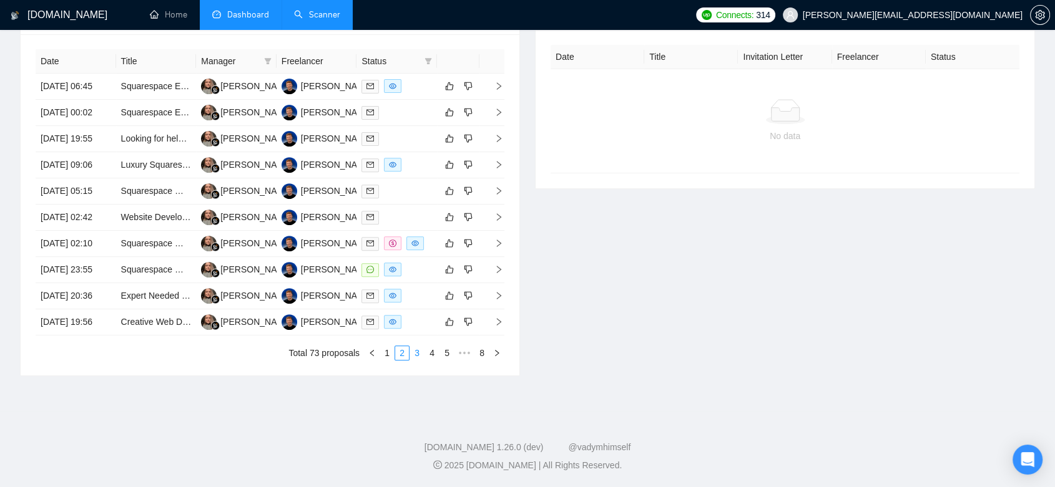
click at [416, 355] on link "3" at bounding box center [417, 353] width 14 height 14
click at [434, 353] on link "4" at bounding box center [432, 353] width 14 height 14
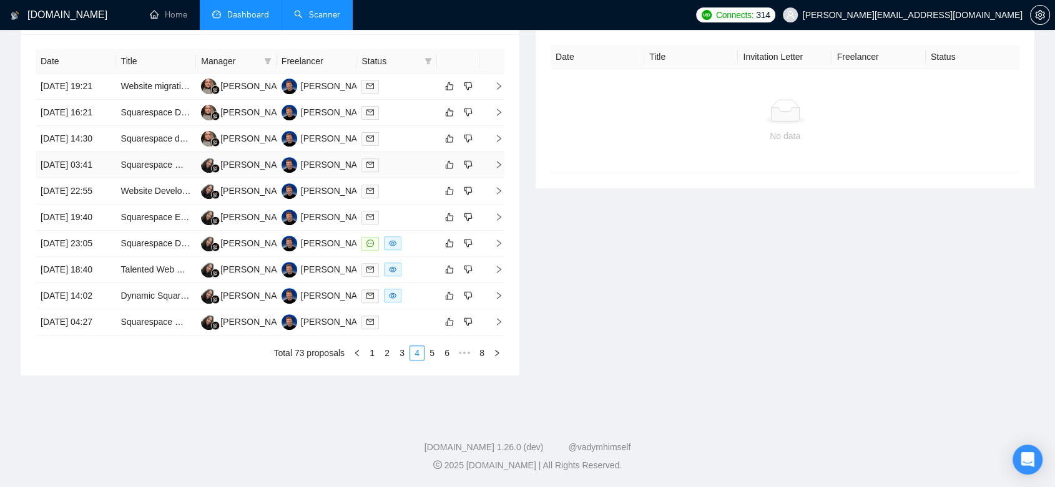
click at [256, 152] on td "[PERSON_NAME] [PERSON_NAME] B" at bounding box center [236, 165] width 81 height 26
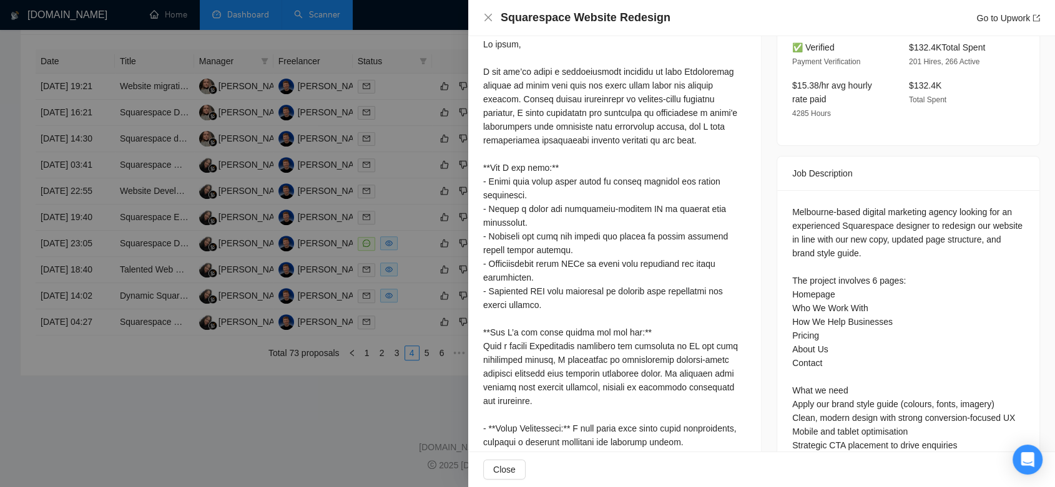
scroll to position [509, 0]
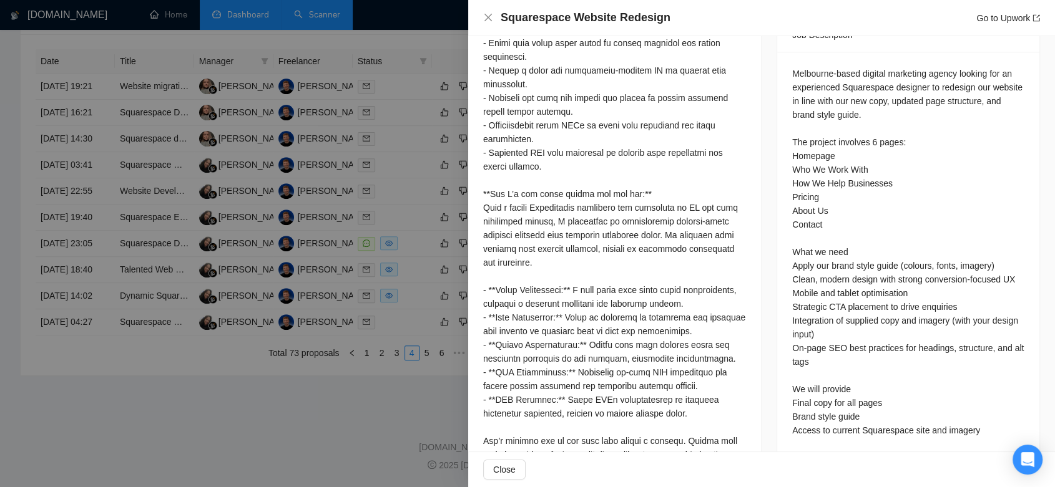
click at [379, 431] on div at bounding box center [527, 243] width 1055 height 487
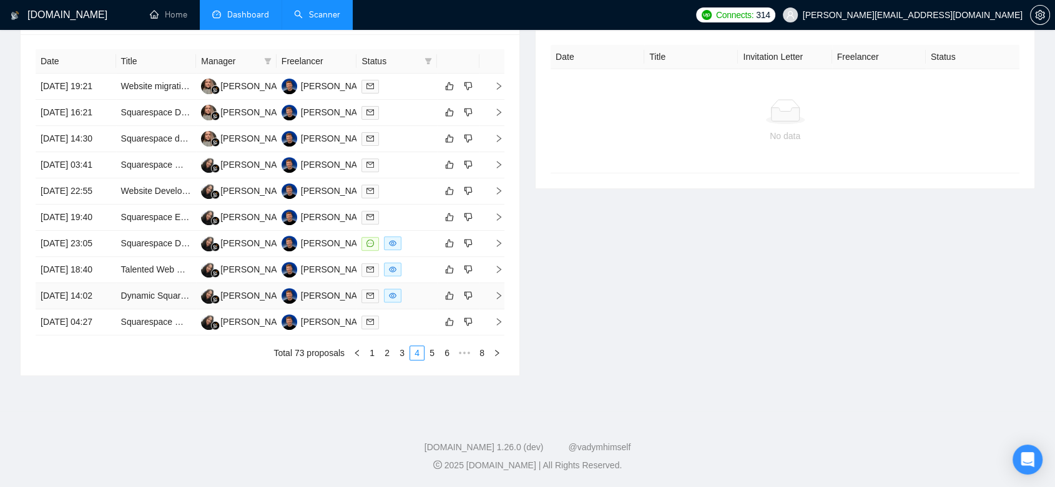
click at [257, 283] on td "[PERSON_NAME] [PERSON_NAME] B" at bounding box center [236, 296] width 81 height 26
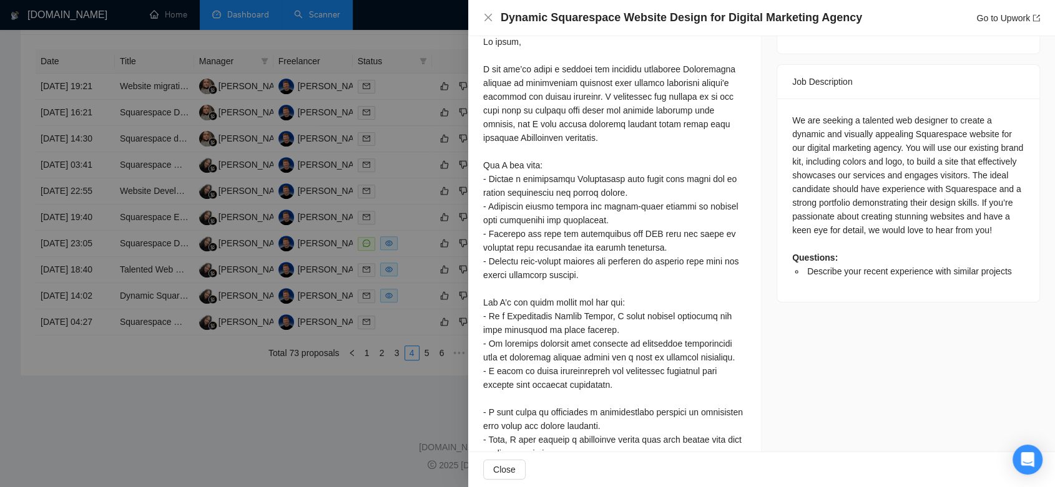
scroll to position [24, 0]
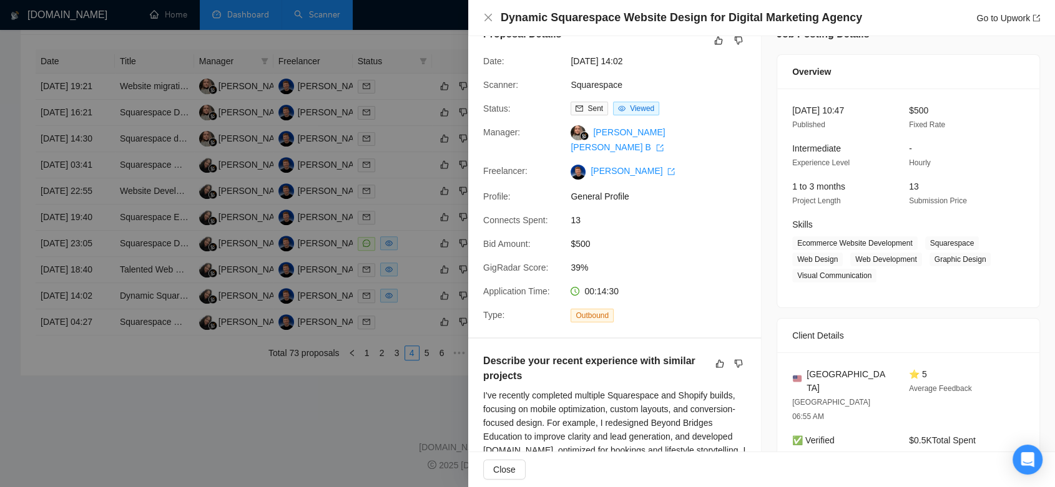
click at [290, 401] on div at bounding box center [527, 243] width 1055 height 487
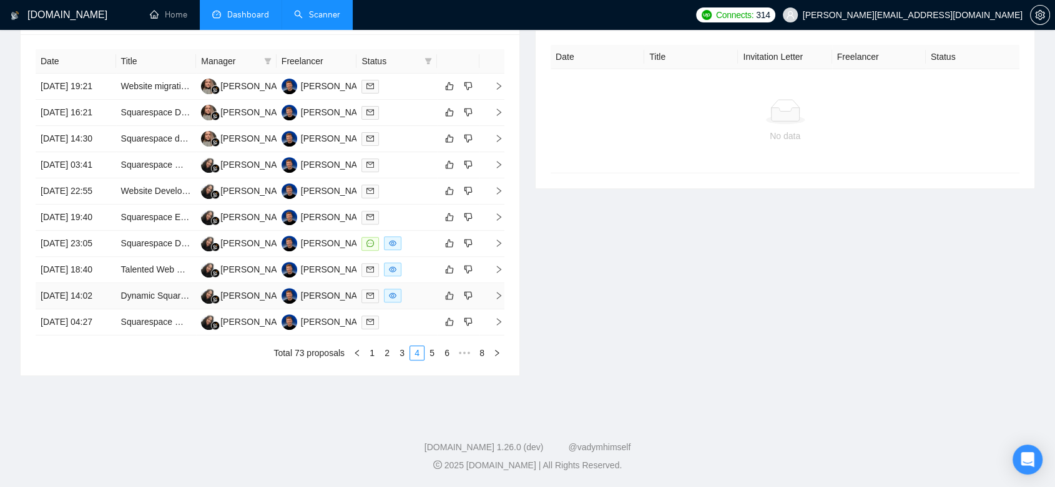
click at [249, 283] on td "[PERSON_NAME] [PERSON_NAME] B" at bounding box center [236, 296] width 81 height 26
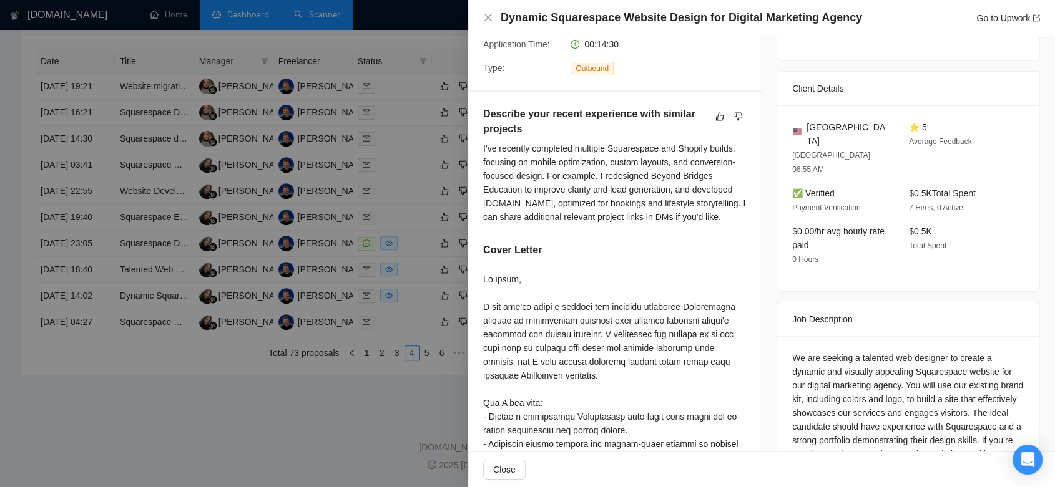
scroll to position [0, 0]
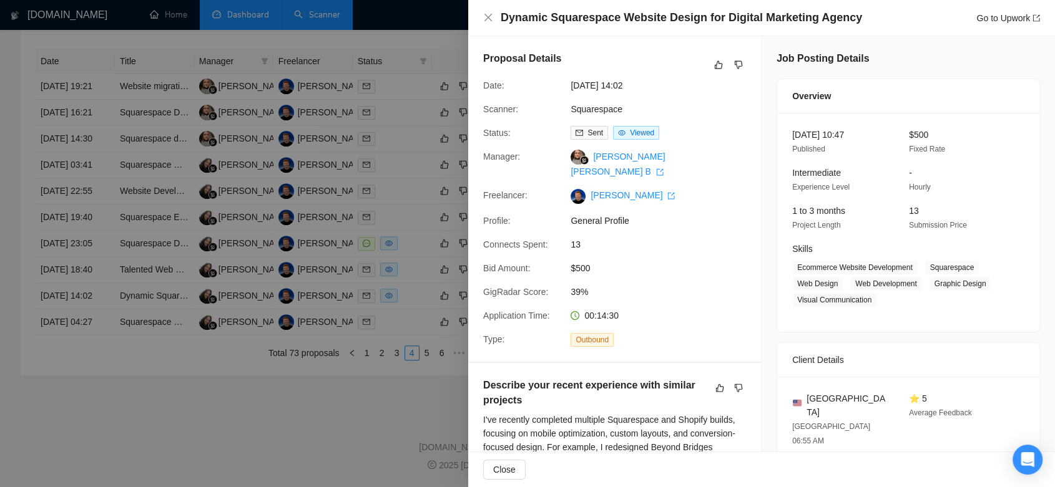
click at [159, 424] on div at bounding box center [527, 243] width 1055 height 487
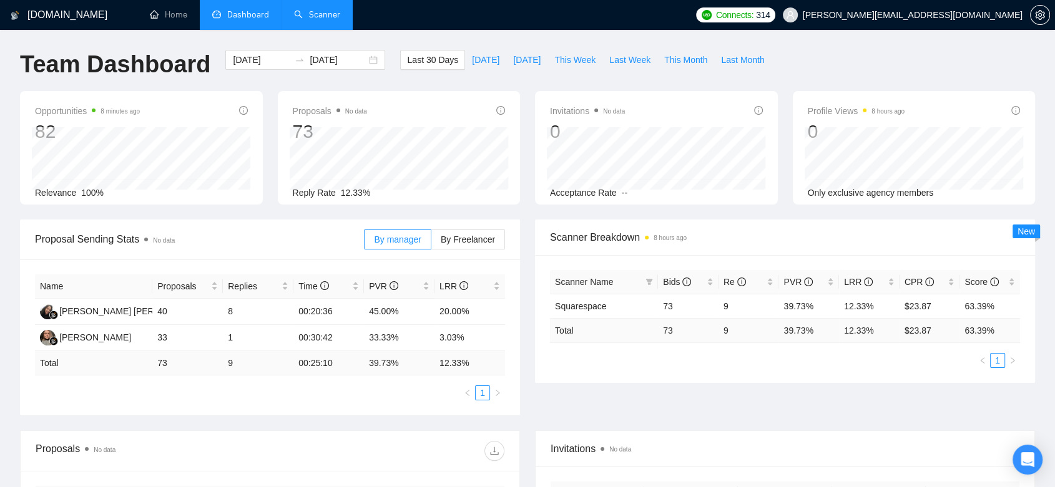
click at [325, 17] on link "Scanner" at bounding box center [317, 14] width 46 height 11
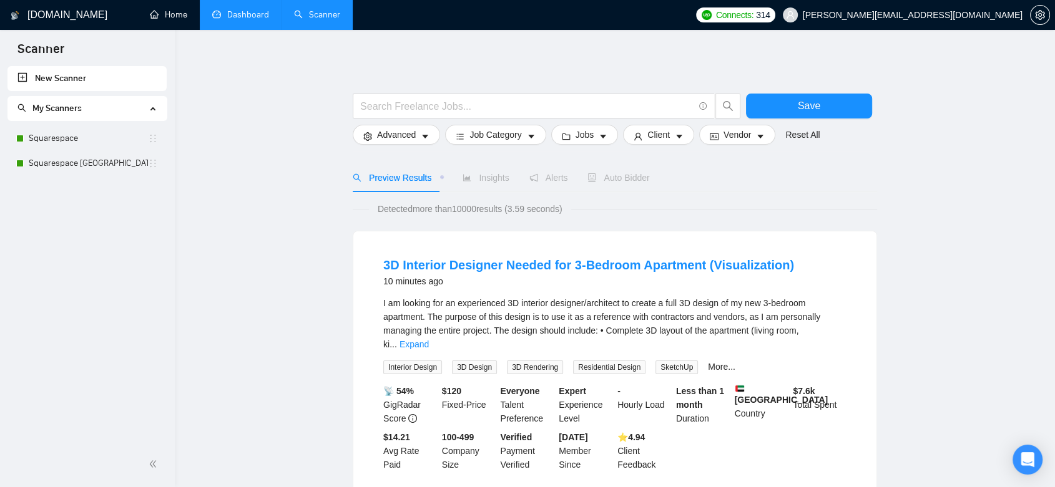
click at [226, 9] on link "Dashboard" at bounding box center [240, 14] width 57 height 11
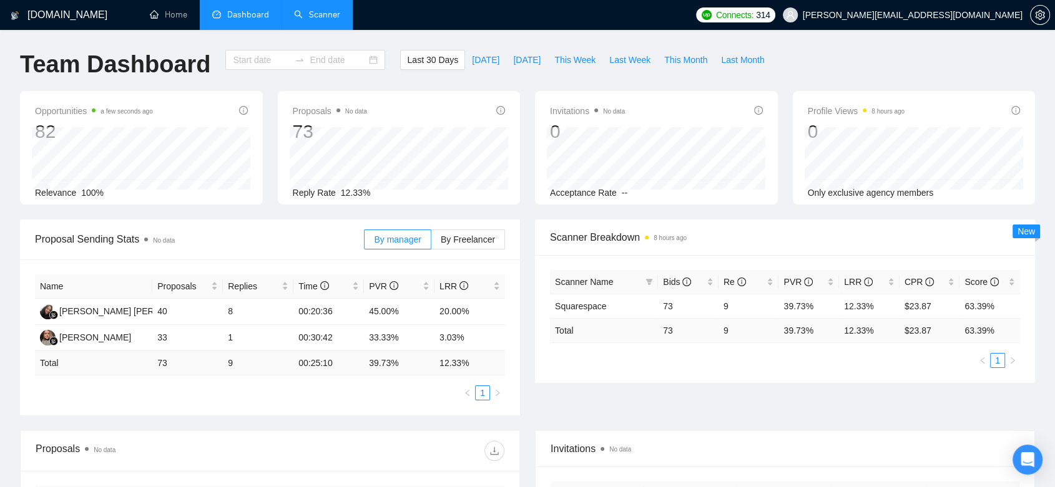
type input "[DATE]"
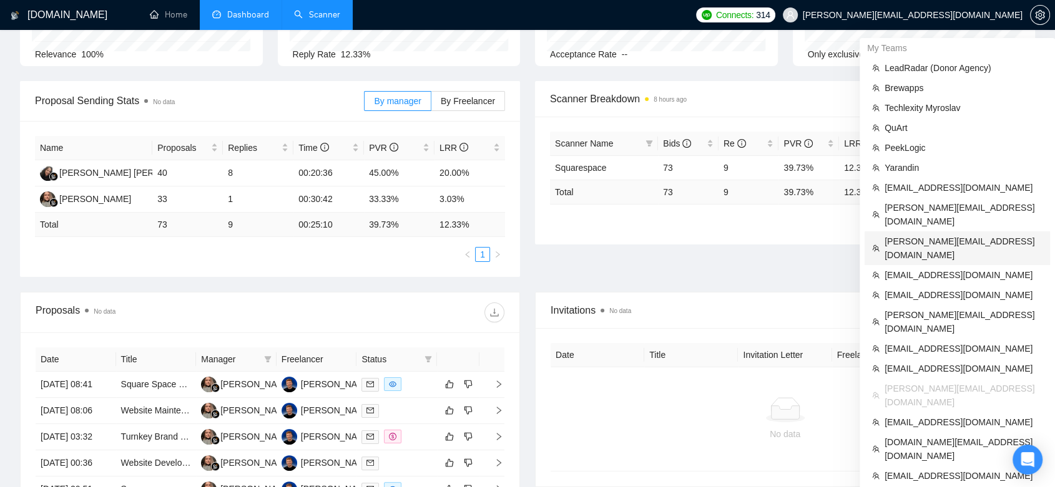
click at [985, 235] on span "[PERSON_NAME][EMAIL_ADDRESS][DOMAIN_NAME]" at bounding box center [963, 248] width 158 height 27
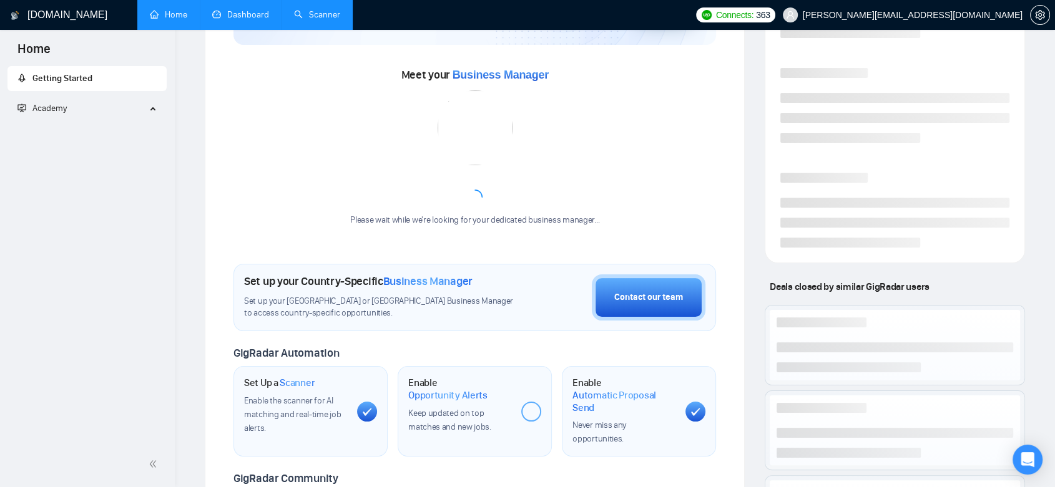
scroll to position [313, 0]
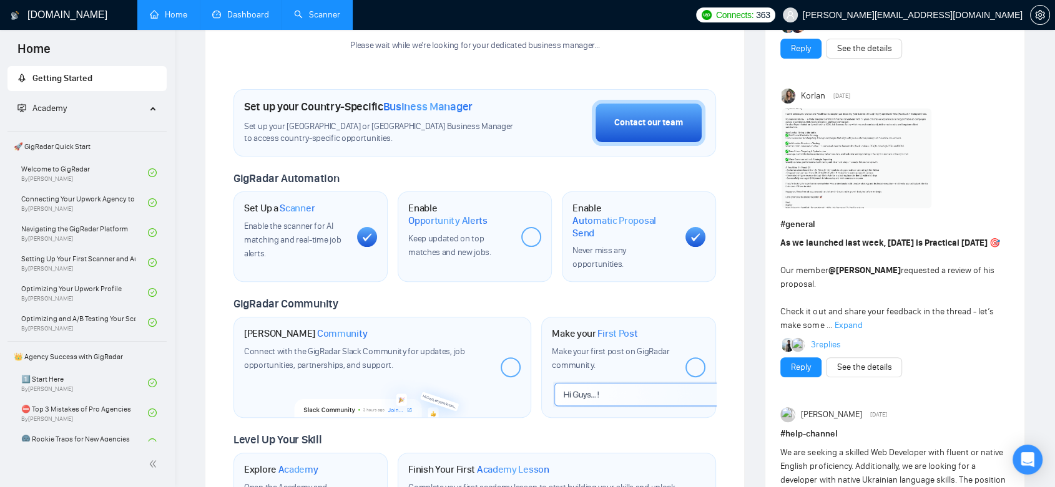
click at [240, 17] on link "Dashboard" at bounding box center [240, 14] width 57 height 11
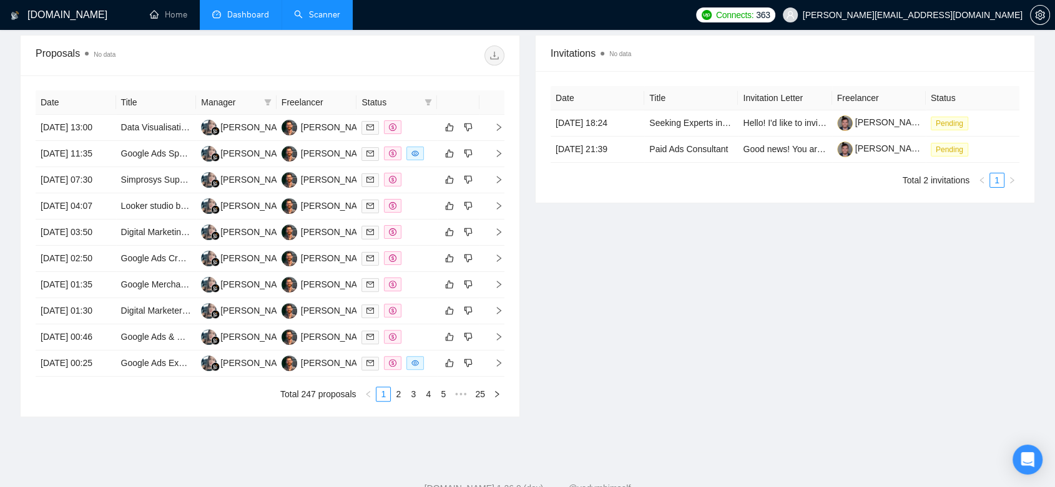
type input "[DATE]"
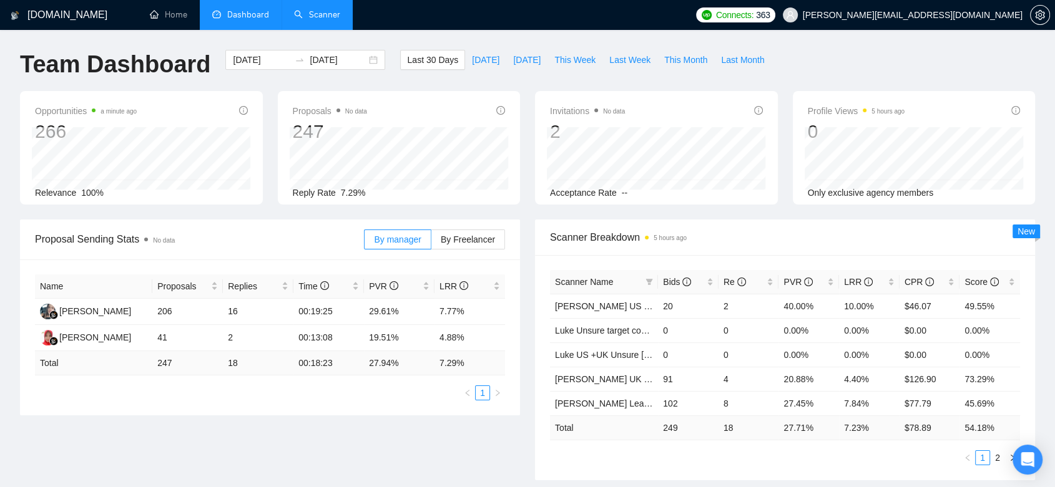
click at [335, 14] on link "Scanner" at bounding box center [317, 14] width 46 height 11
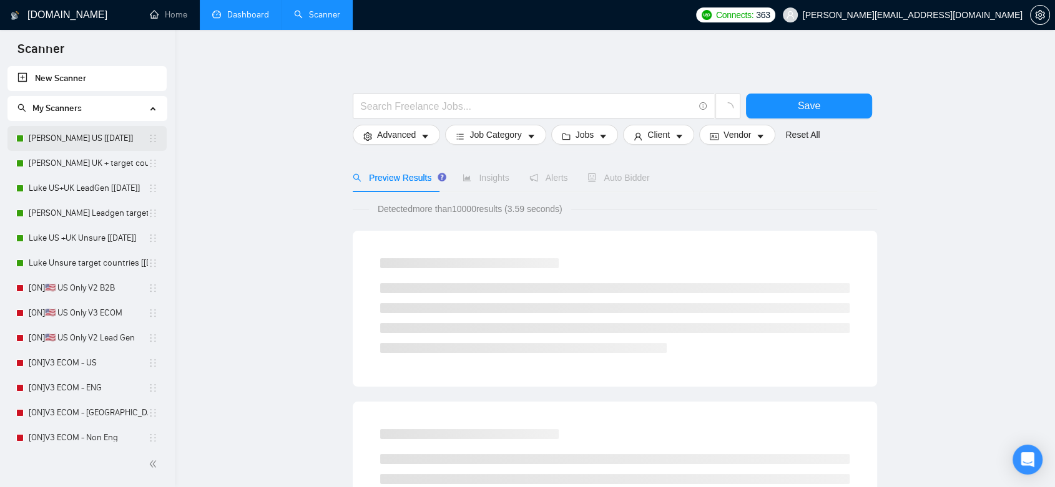
click at [70, 137] on link "[PERSON_NAME] US [[DATE]]" at bounding box center [88, 138] width 119 height 25
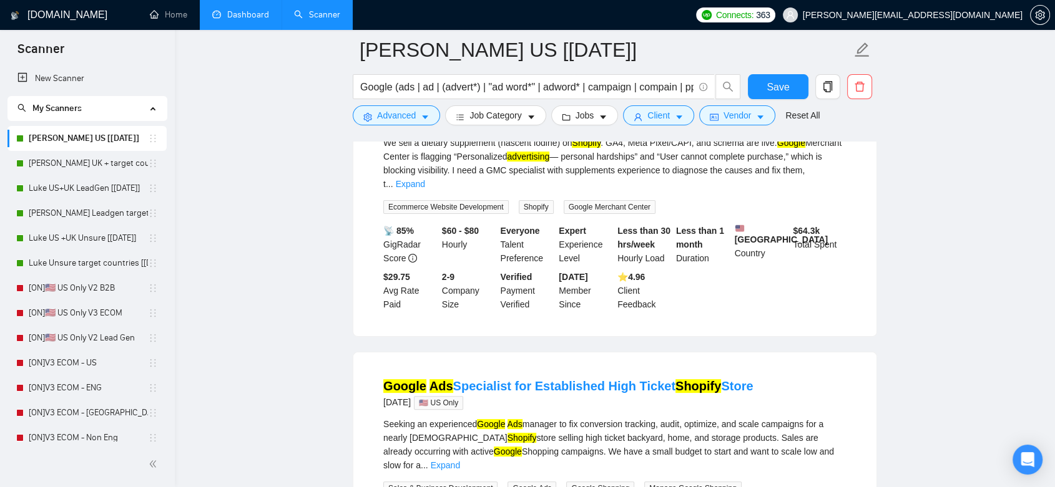
scroll to position [416, 0]
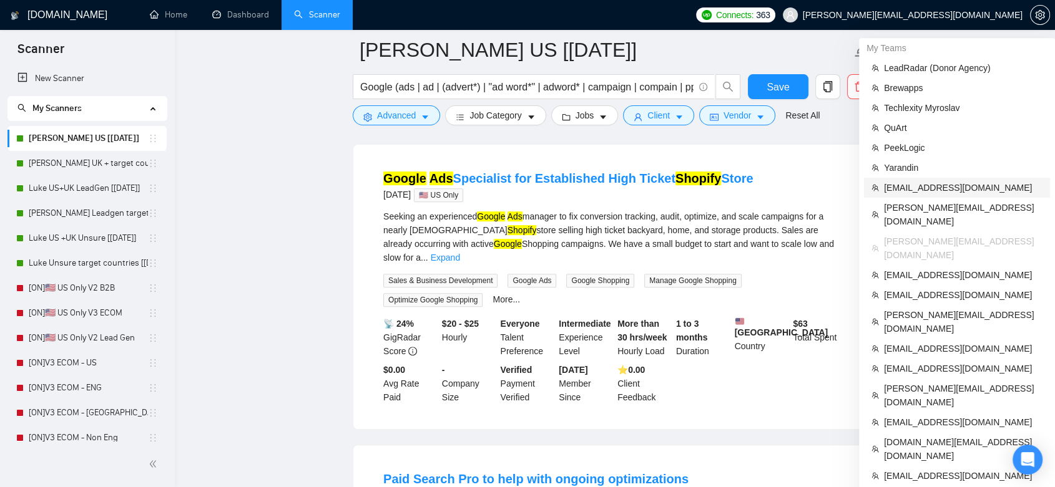
click at [936, 189] on span "[EMAIL_ADDRESS][DOMAIN_NAME]" at bounding box center [963, 188] width 159 height 14
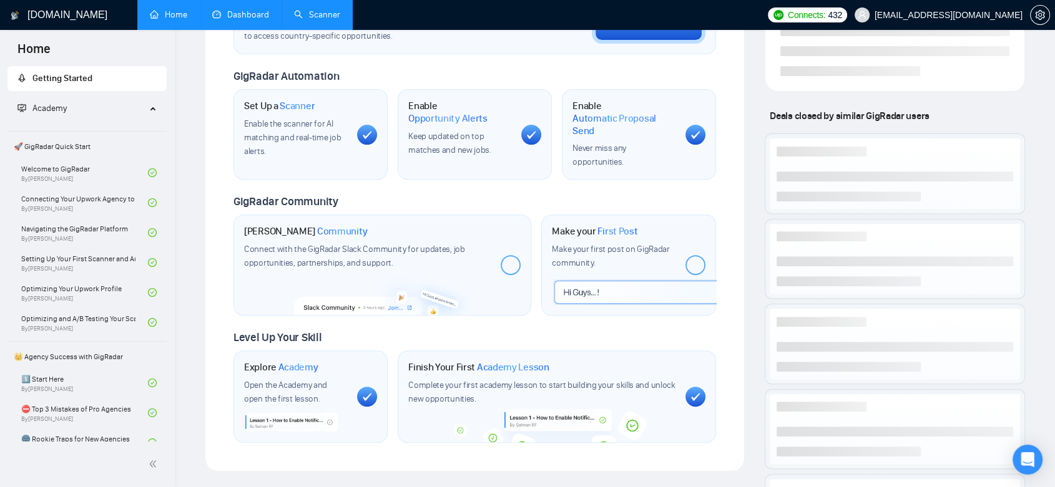
click at [243, 20] on link "Dashboard" at bounding box center [240, 14] width 57 height 11
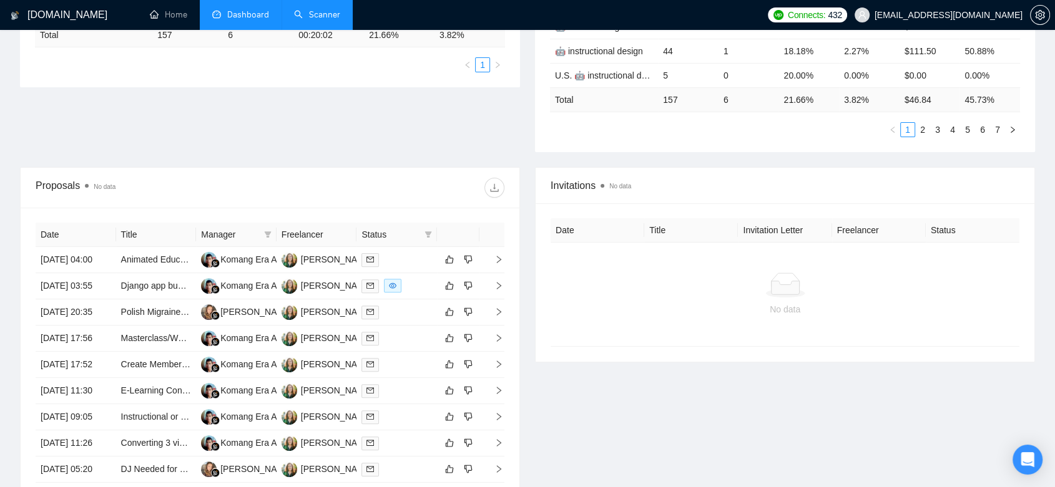
scroll to position [605, 0]
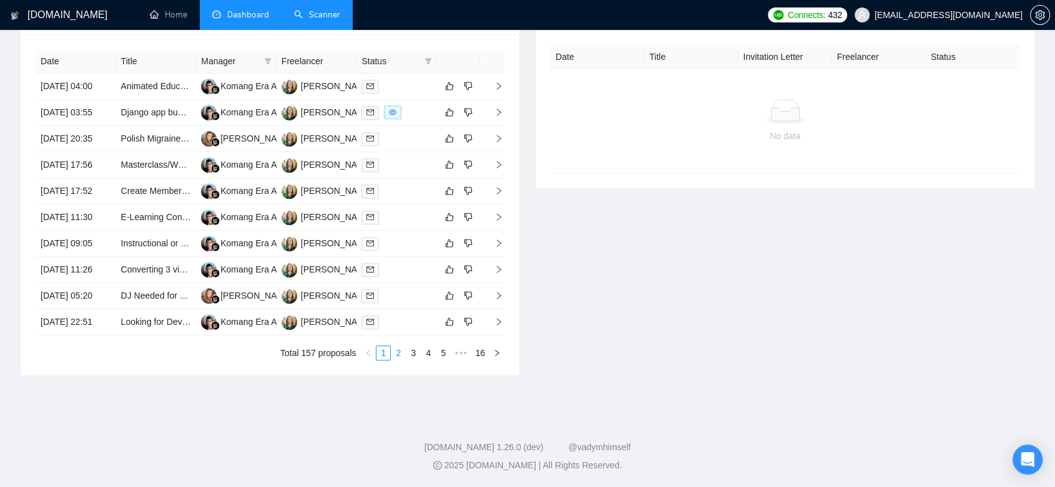
click at [396, 360] on link "2" at bounding box center [398, 353] width 14 height 14
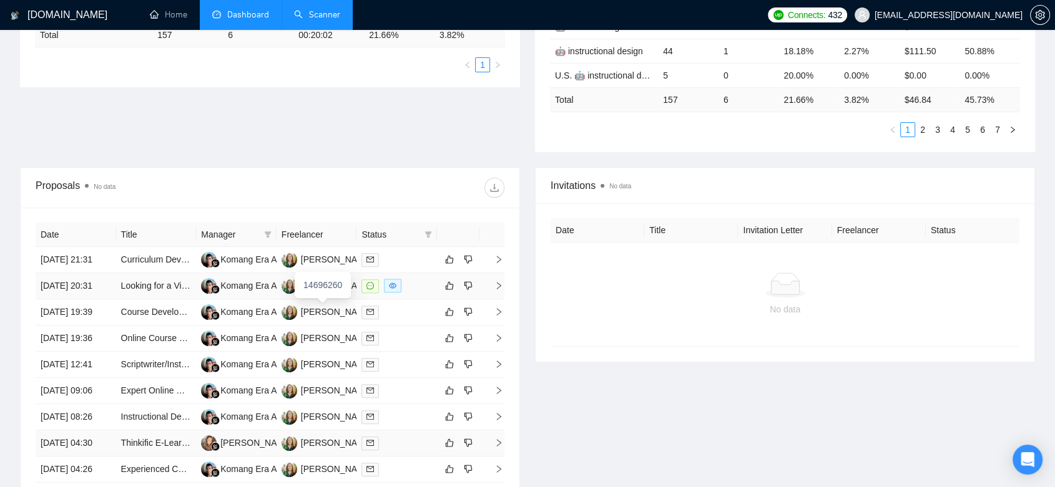
scroll to position [536, 0]
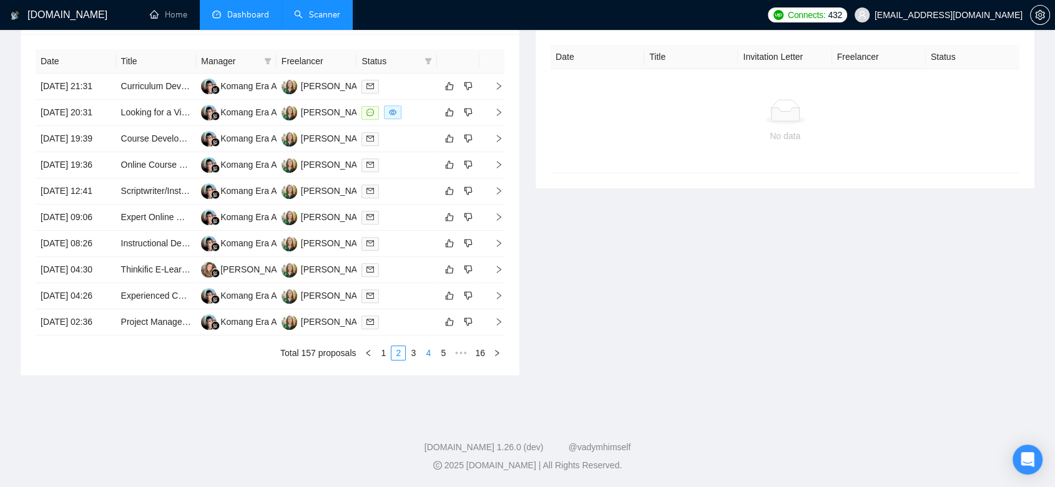
click at [421, 360] on link "4" at bounding box center [428, 353] width 14 height 14
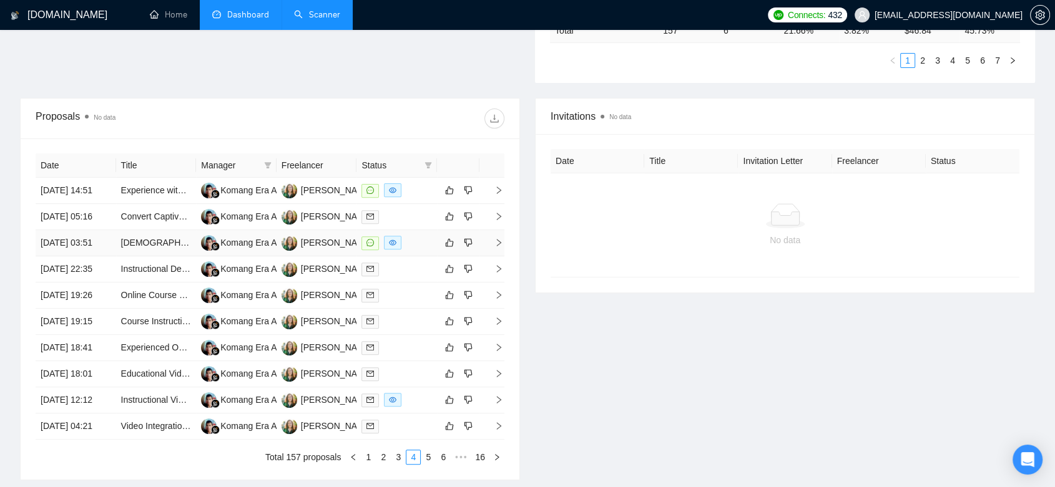
scroll to position [120, 0]
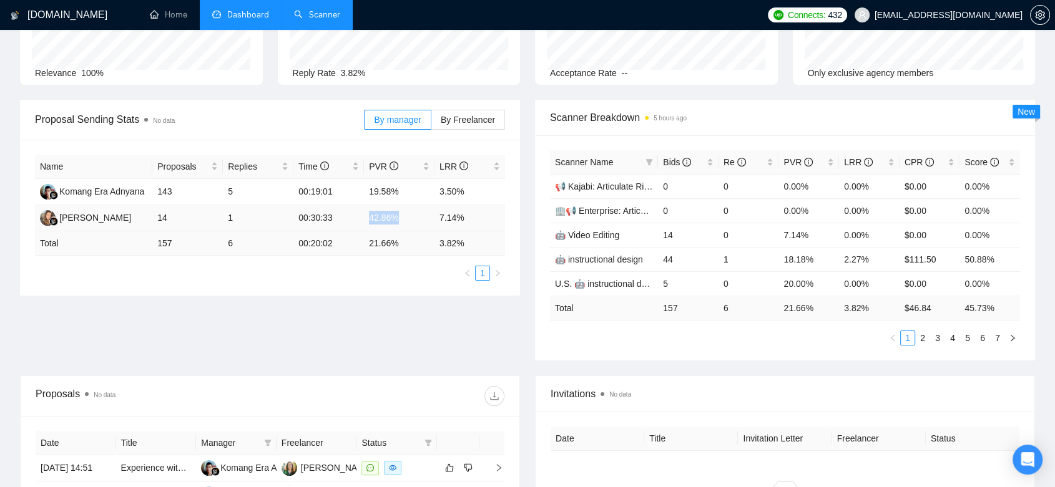
drag, startPoint x: 404, startPoint y: 219, endPoint x: 358, endPoint y: 213, distance: 46.5
click at [358, 213] on tr "[PERSON_NAME] 14 1 00:30:33 42.86% 7.14%" at bounding box center [270, 218] width 470 height 26
copy tr "42.86%"
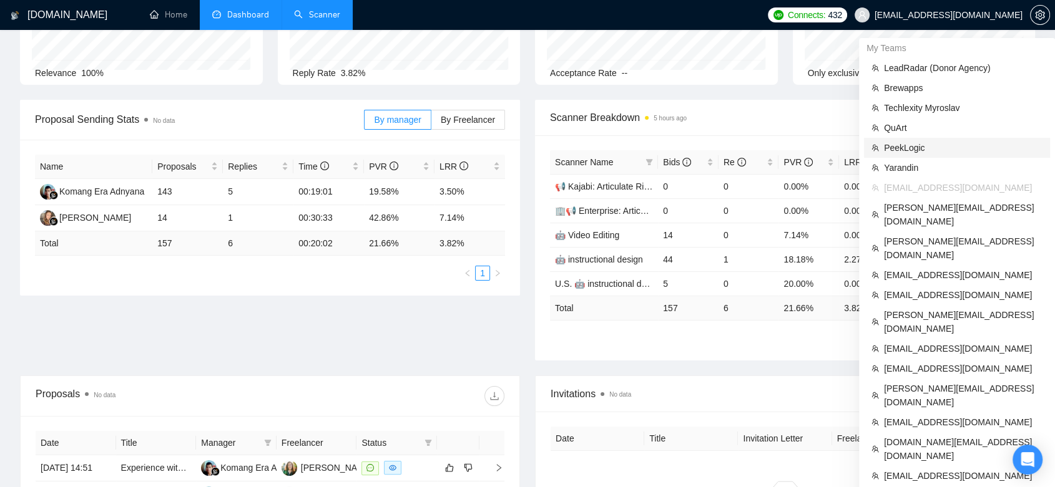
click at [948, 149] on span "PeekLogic" at bounding box center [963, 148] width 159 height 14
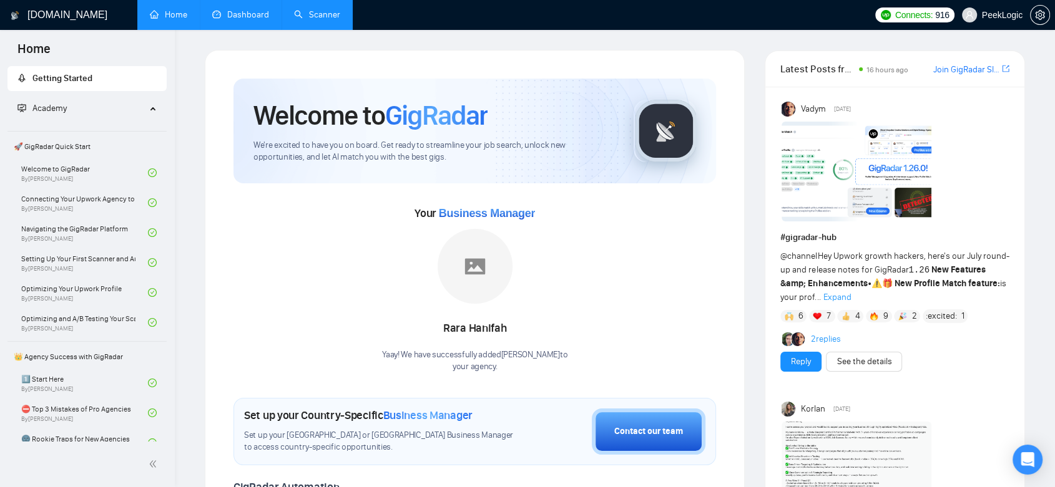
click at [269, 15] on link "Dashboard" at bounding box center [240, 14] width 57 height 11
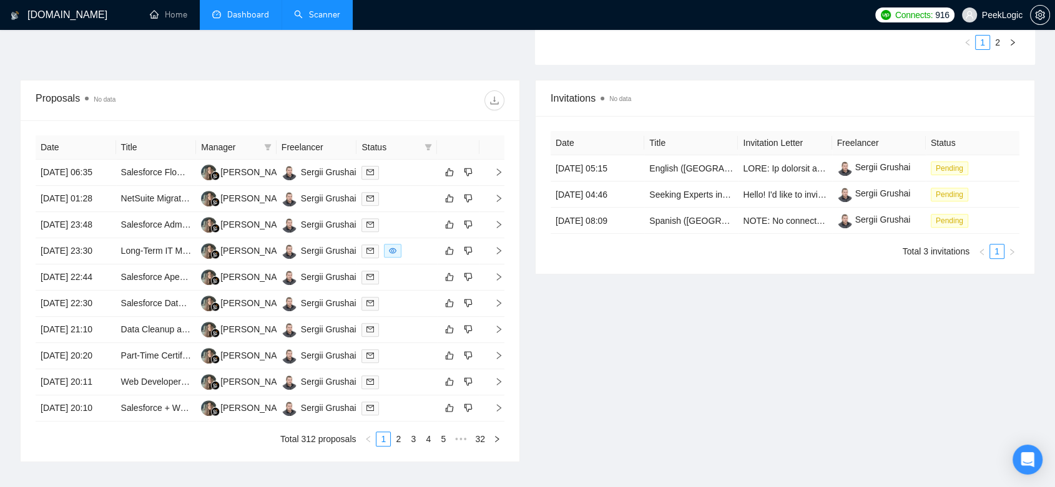
scroll to position [554, 0]
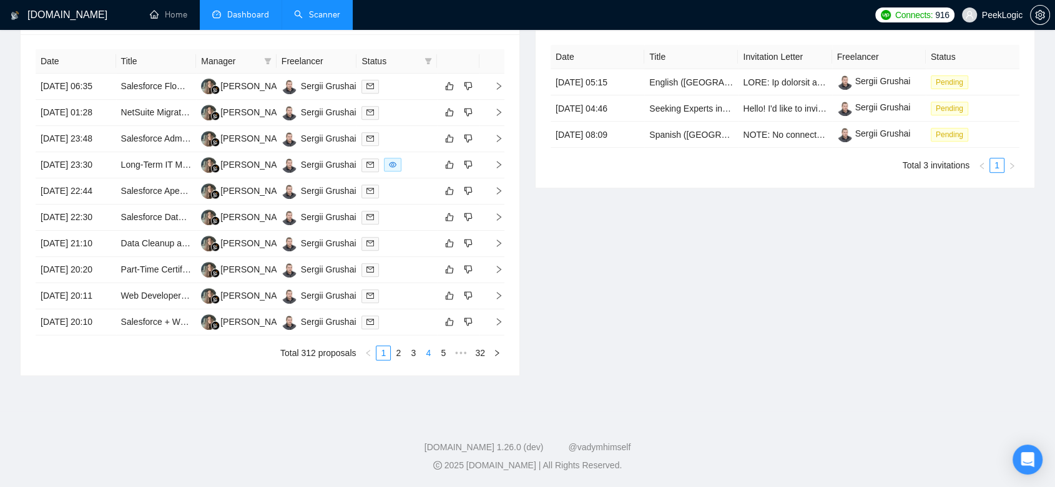
click at [425, 360] on link "4" at bounding box center [428, 353] width 14 height 14
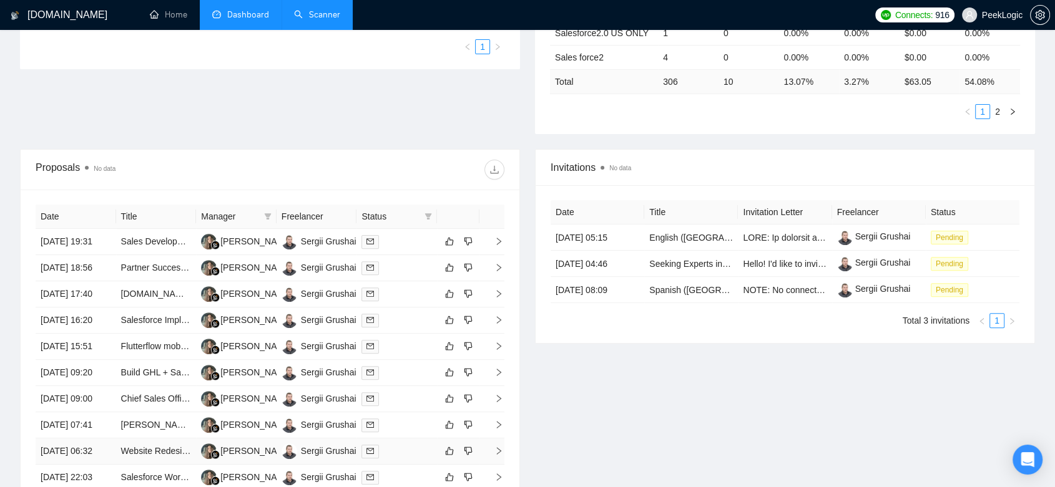
scroll to position [554, 0]
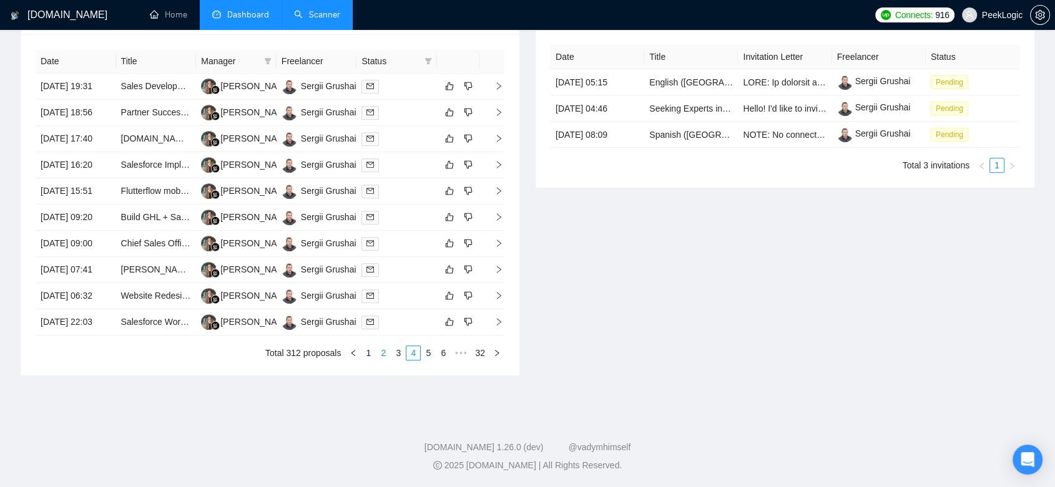
click at [384, 360] on link "2" at bounding box center [383, 353] width 14 height 14
click at [432, 360] on link "4" at bounding box center [428, 353] width 14 height 14
click at [399, 360] on link "3" at bounding box center [398, 353] width 14 height 14
click at [444, 360] on link "5" at bounding box center [443, 353] width 14 height 14
click at [447, 360] on link "7" at bounding box center [443, 353] width 14 height 14
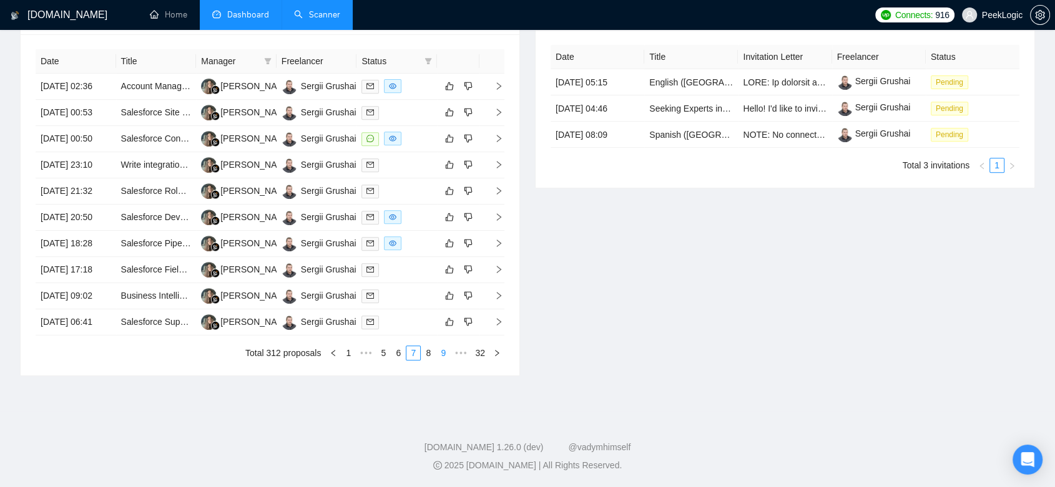
click at [444, 360] on link "9" at bounding box center [443, 353] width 14 height 14
click at [398, 360] on link "8" at bounding box center [391, 353] width 14 height 14
click at [399, 355] on link "7" at bounding box center [395, 353] width 14 height 14
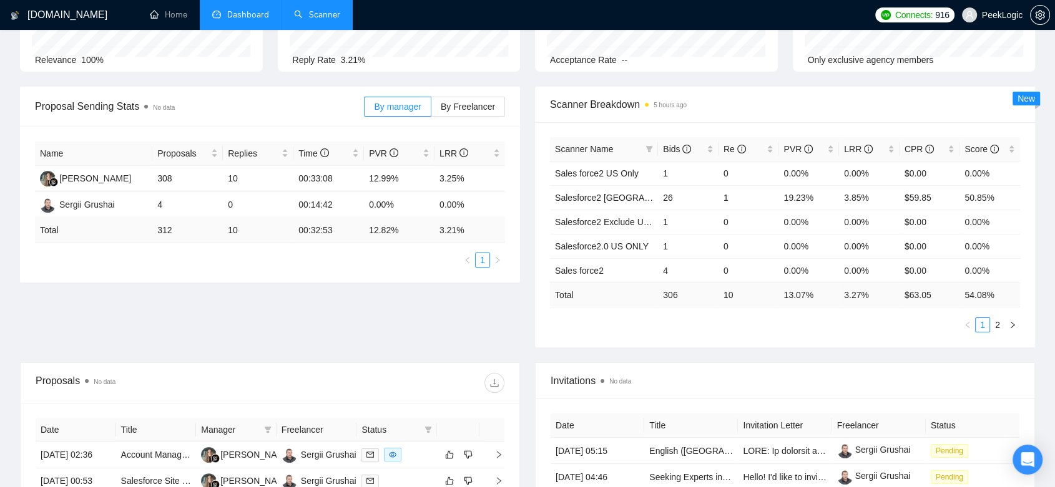
scroll to position [0, 0]
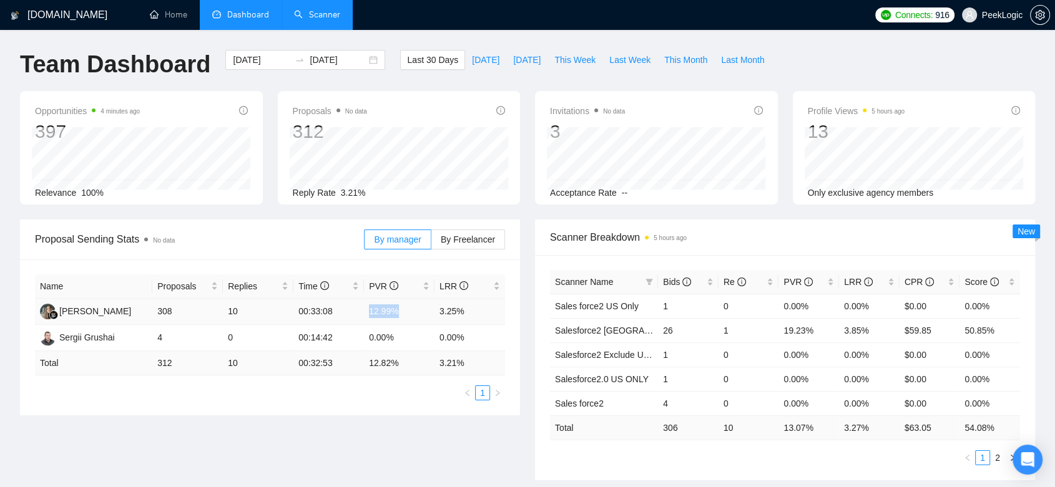
drag, startPoint x: 407, startPoint y: 314, endPoint x: 368, endPoint y: 313, distance: 39.3
click at [368, 313] on td "12.99%" at bounding box center [399, 312] width 71 height 26
copy td "12.99%"
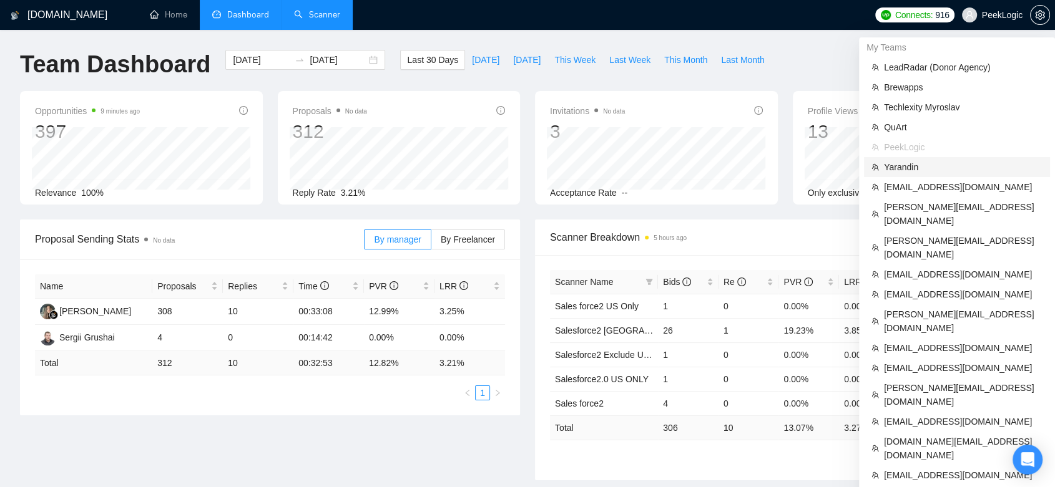
click at [924, 172] on span "Yarandin" at bounding box center [963, 167] width 159 height 14
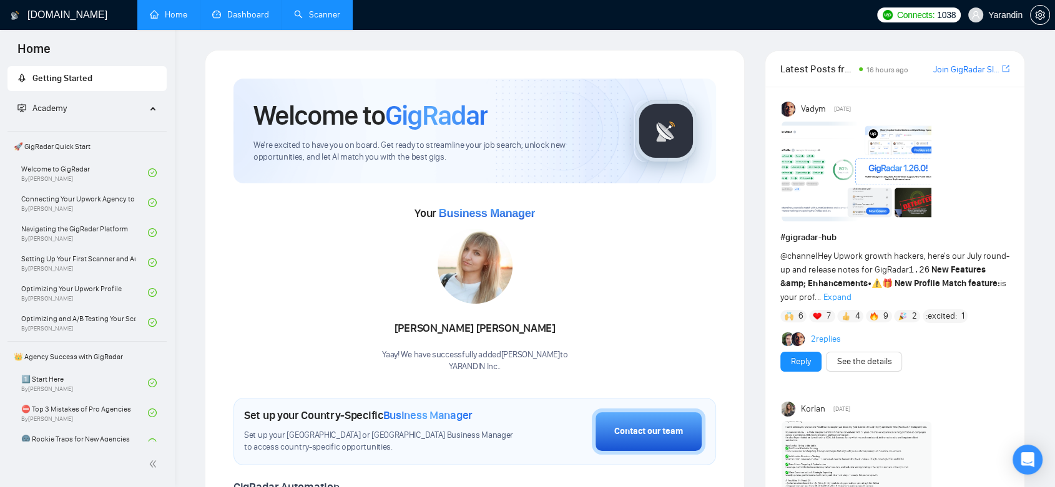
click at [235, 13] on link "Dashboard" at bounding box center [240, 14] width 57 height 11
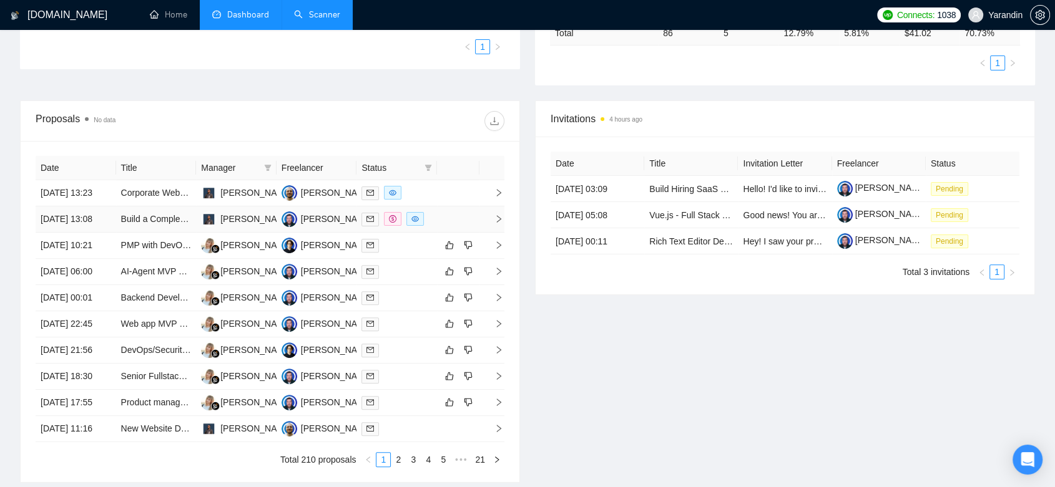
scroll to position [569, 0]
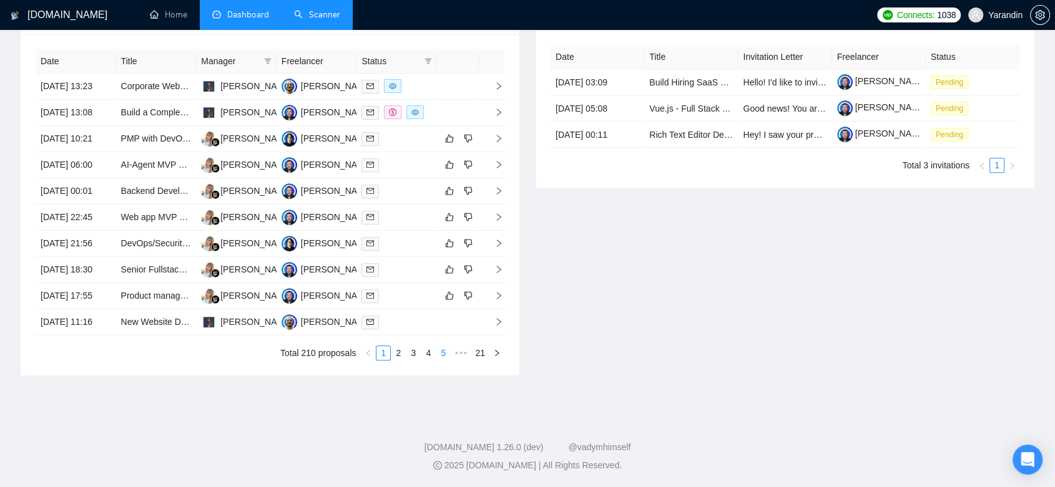
click at [447, 350] on link "5" at bounding box center [443, 353] width 14 height 14
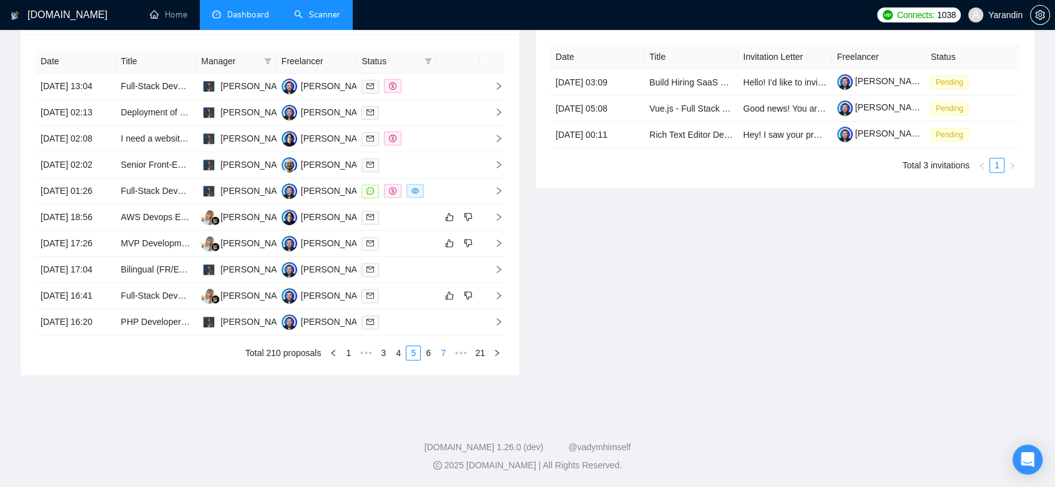
click at [441, 354] on link "7" at bounding box center [443, 353] width 14 height 14
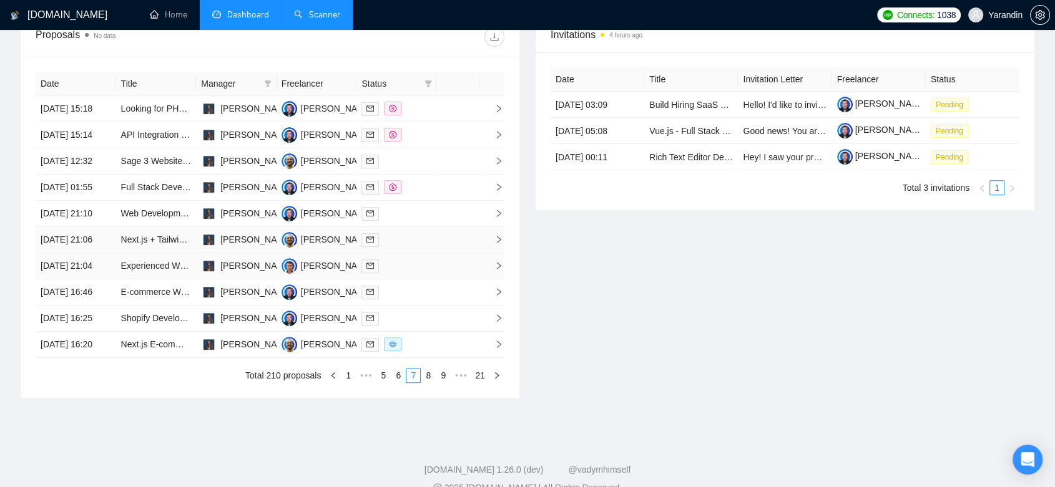
scroll to position [500, 0]
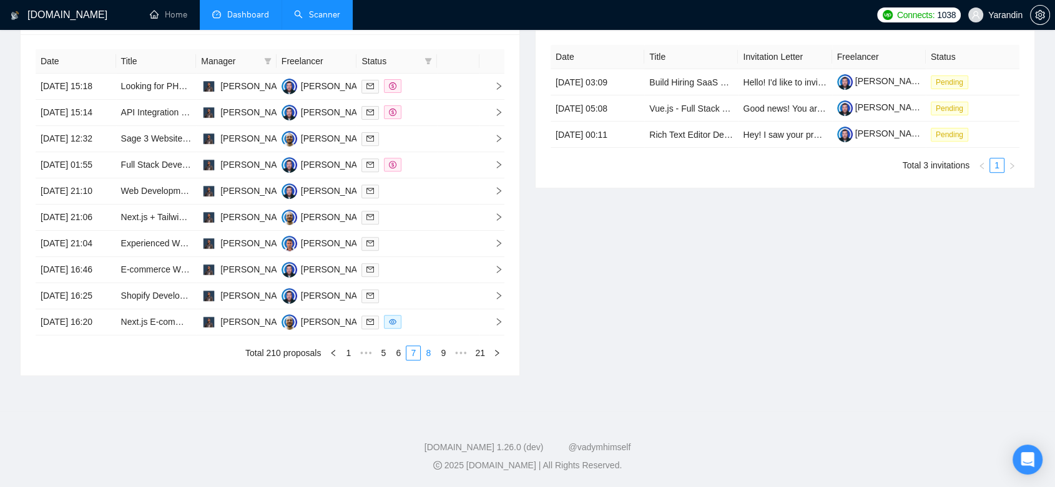
click at [431, 360] on link "8" at bounding box center [428, 353] width 14 height 14
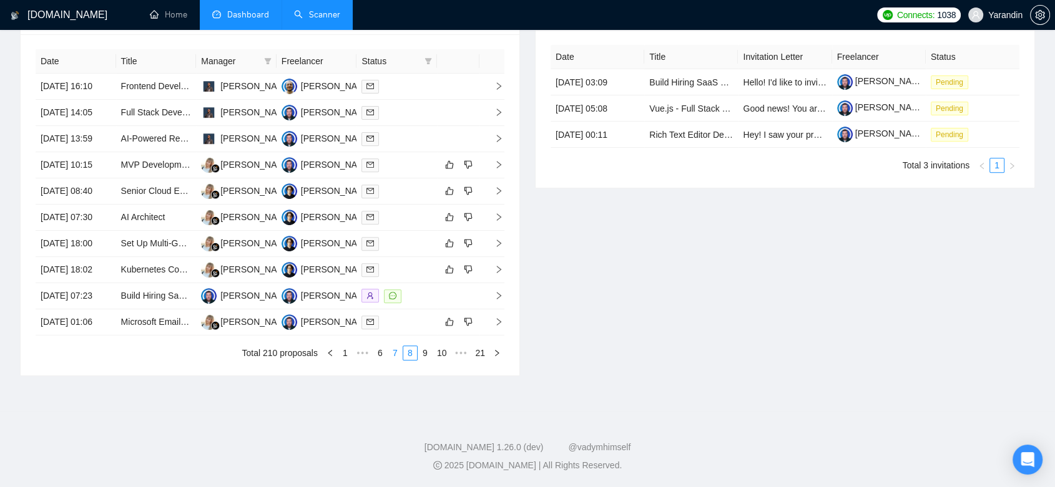
click at [398, 360] on link "7" at bounding box center [395, 353] width 14 height 14
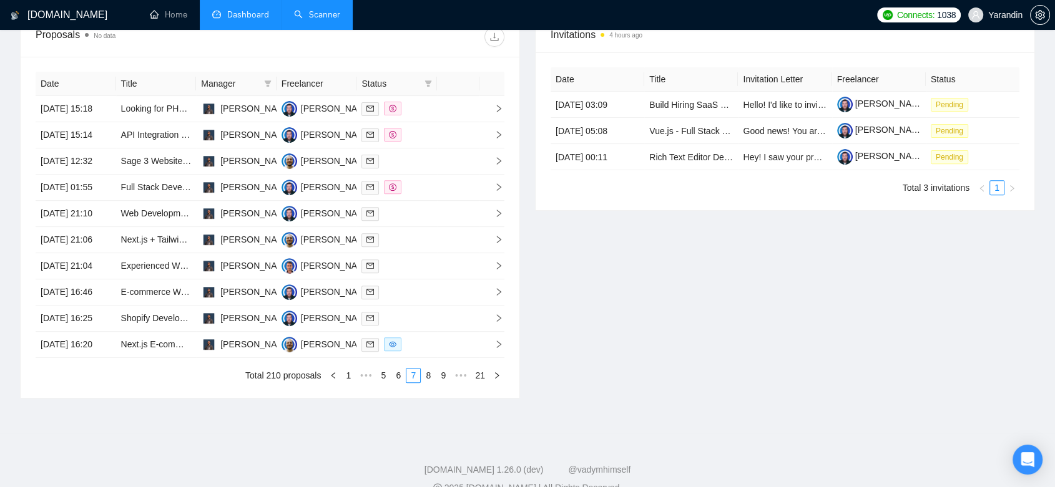
scroll to position [569, 0]
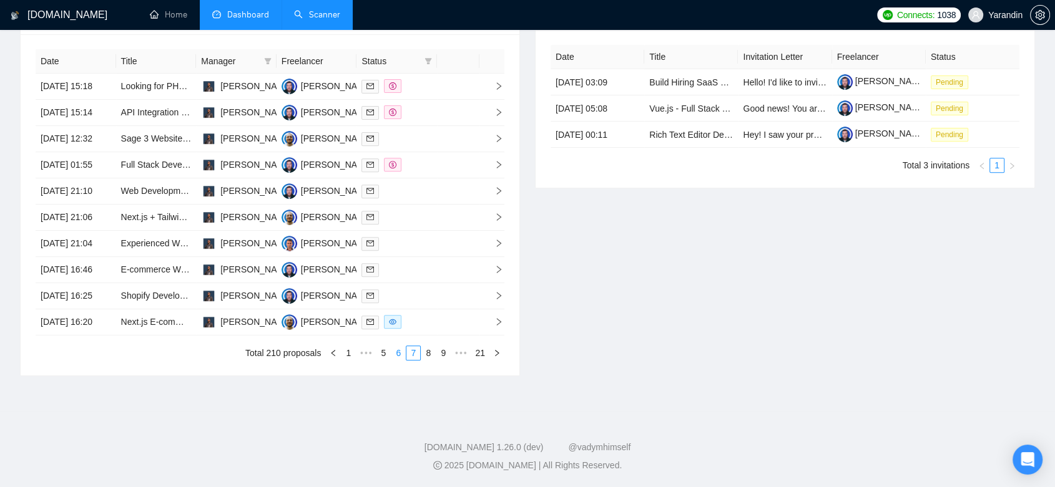
click at [397, 356] on link "6" at bounding box center [398, 353] width 14 height 14
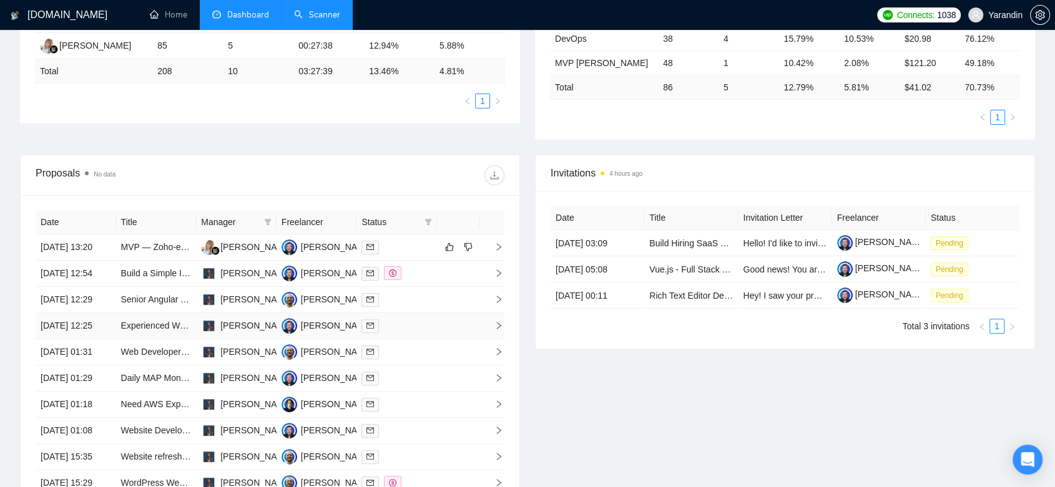
scroll to position [500, 0]
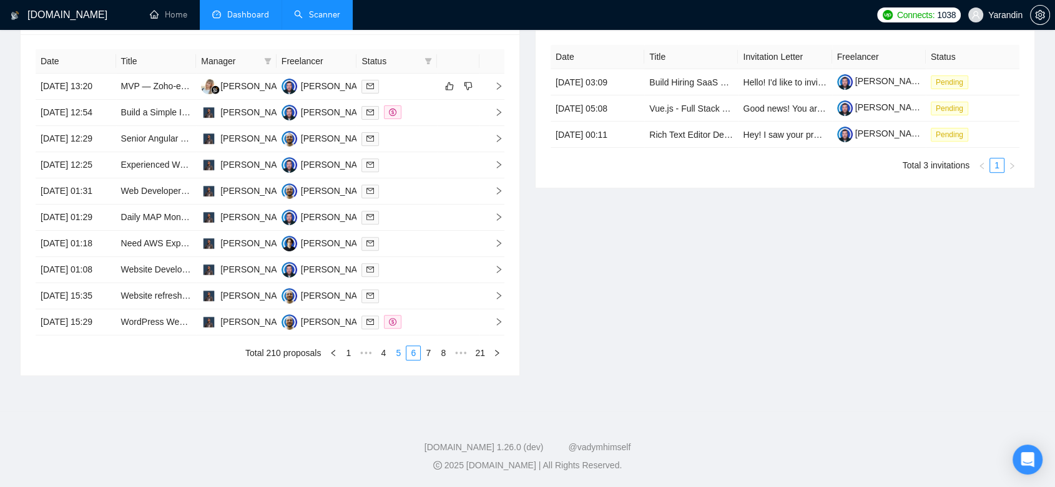
click at [403, 360] on link "5" at bounding box center [398, 353] width 14 height 14
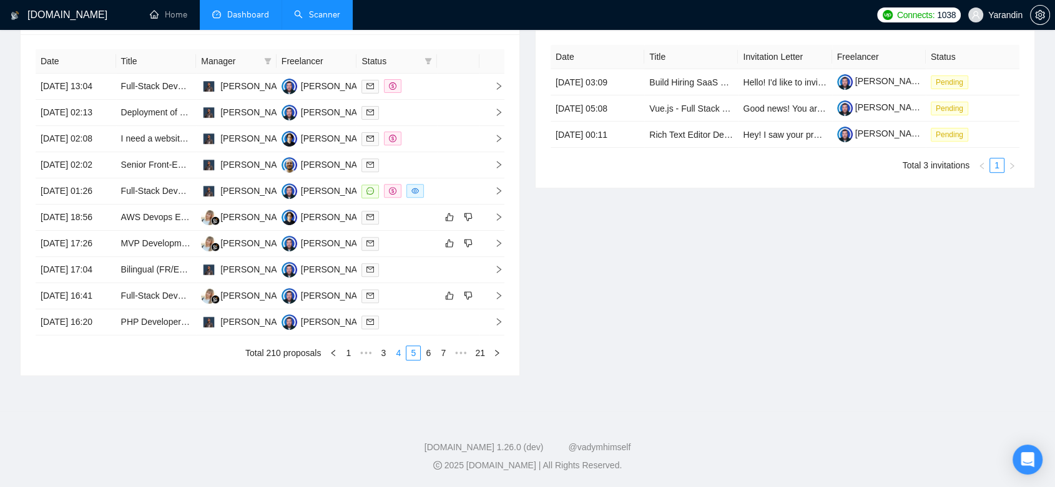
click at [393, 360] on link "4" at bounding box center [398, 353] width 14 height 14
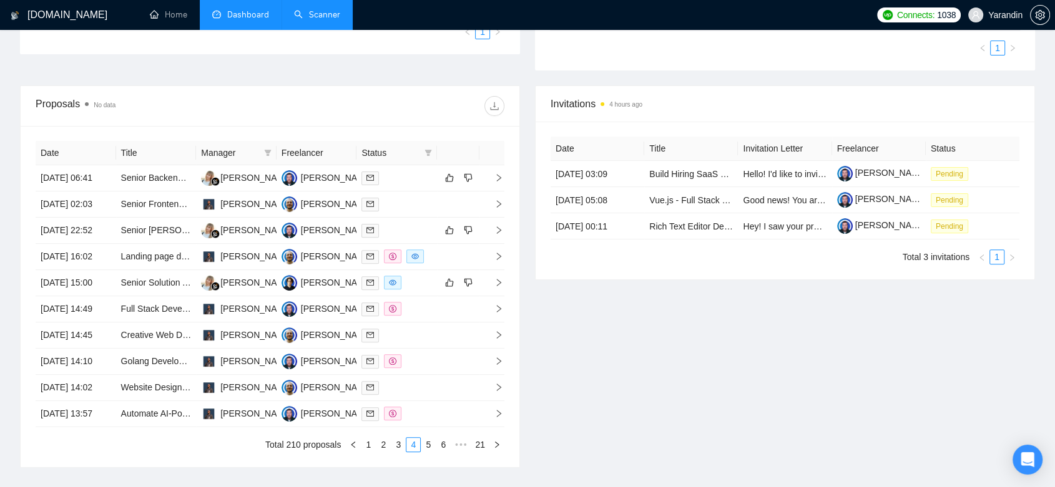
scroll to position [569, 0]
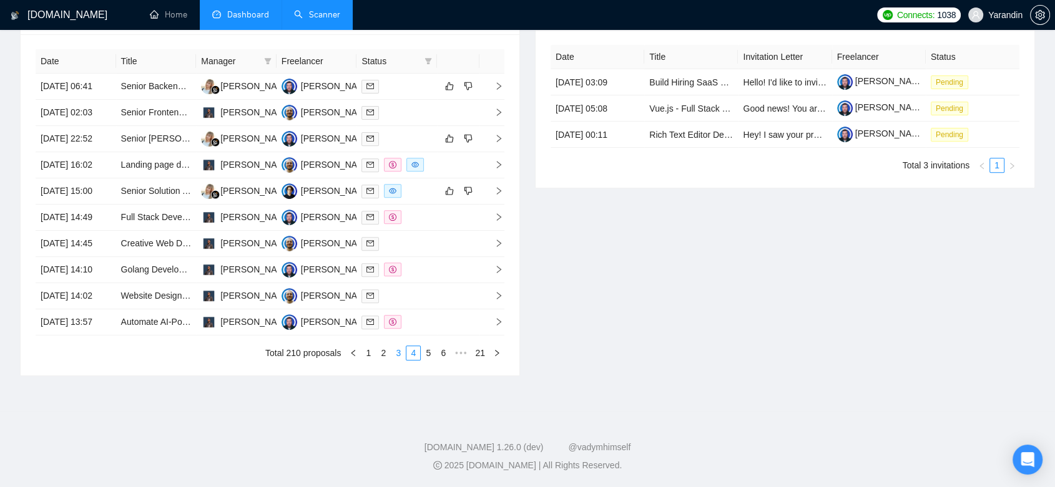
click at [394, 357] on link "3" at bounding box center [398, 353] width 14 height 14
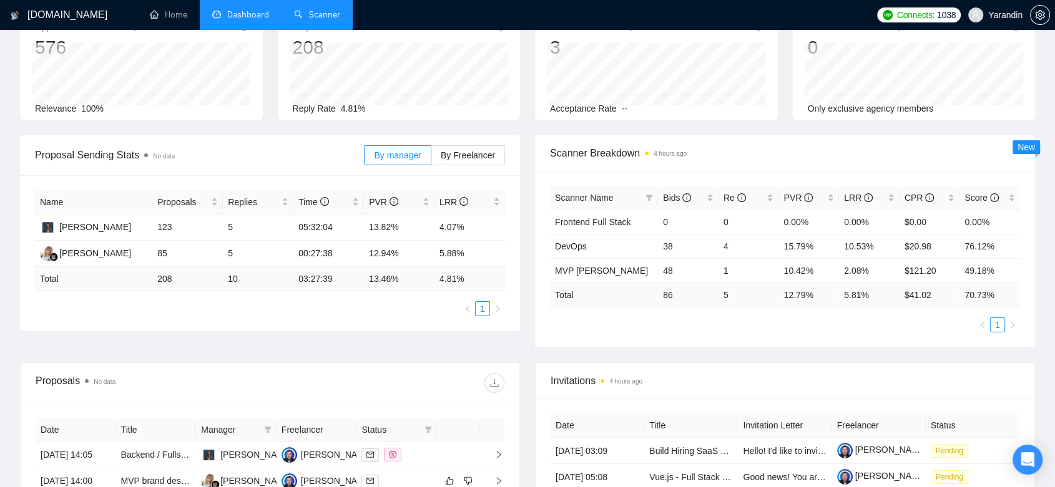
scroll to position [15, 0]
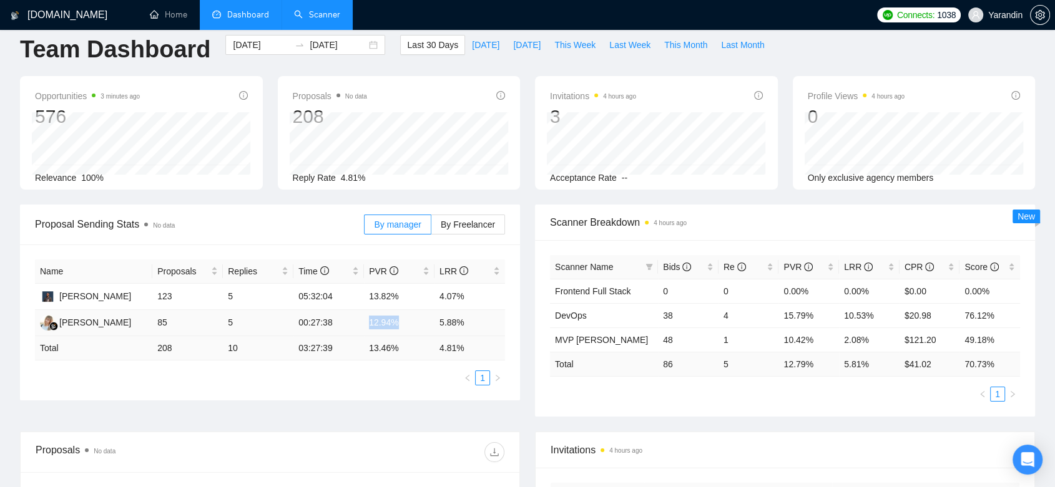
drag, startPoint x: 403, startPoint y: 323, endPoint x: 356, endPoint y: 315, distance: 47.4
click at [356, 315] on tr "[PERSON_NAME] 85 5 00:27:38 12.94% 5.88%" at bounding box center [270, 323] width 470 height 26
copy tr "12.94%"
